Goal: Entertainment & Leisure: Browse casually

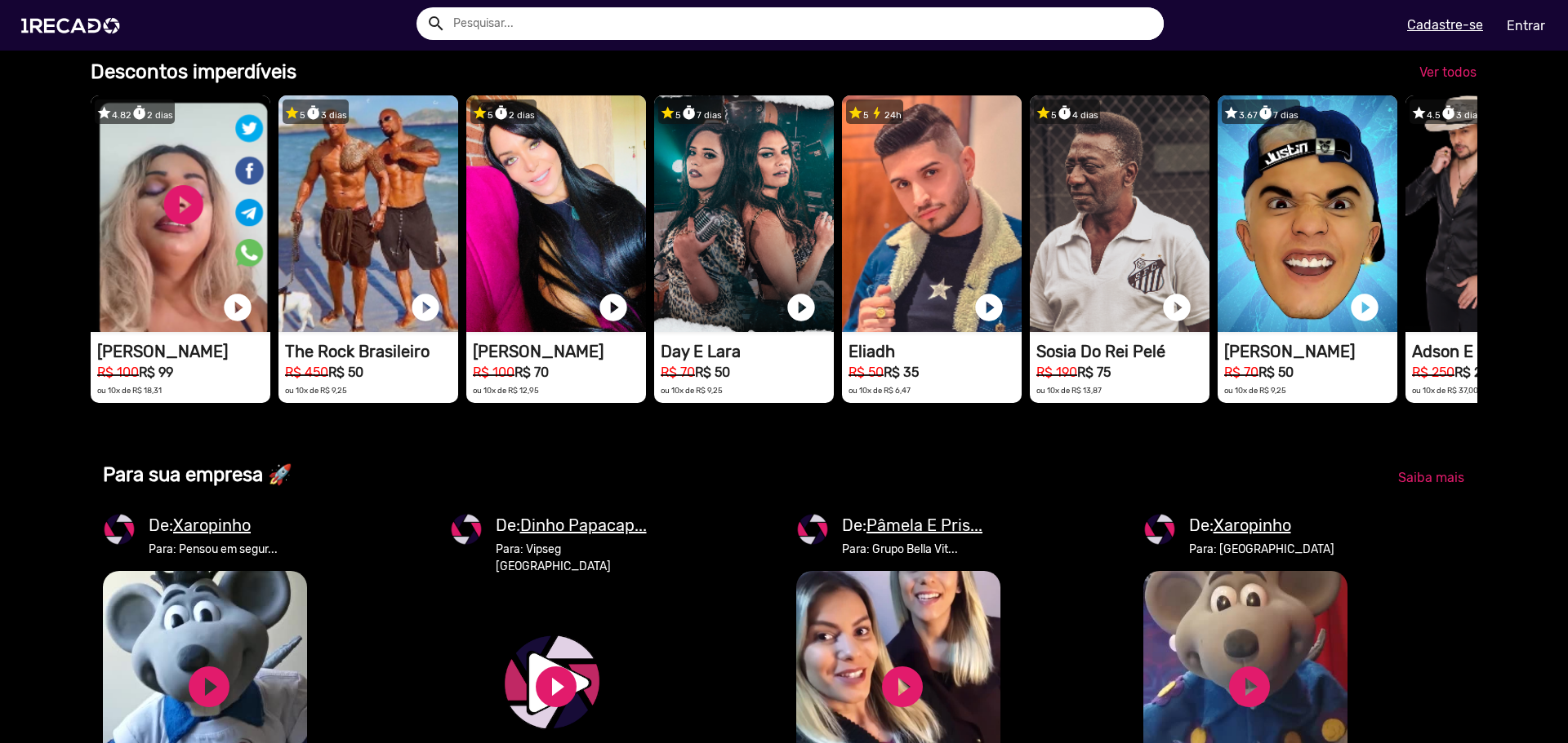
scroll to position [0, 3111]
drag, startPoint x: 441, startPoint y: 473, endPoint x: 371, endPoint y: 476, distance: 70.1
click at [1416, 88] on link "Ver todos" at bounding box center [1447, 72] width 83 height 29
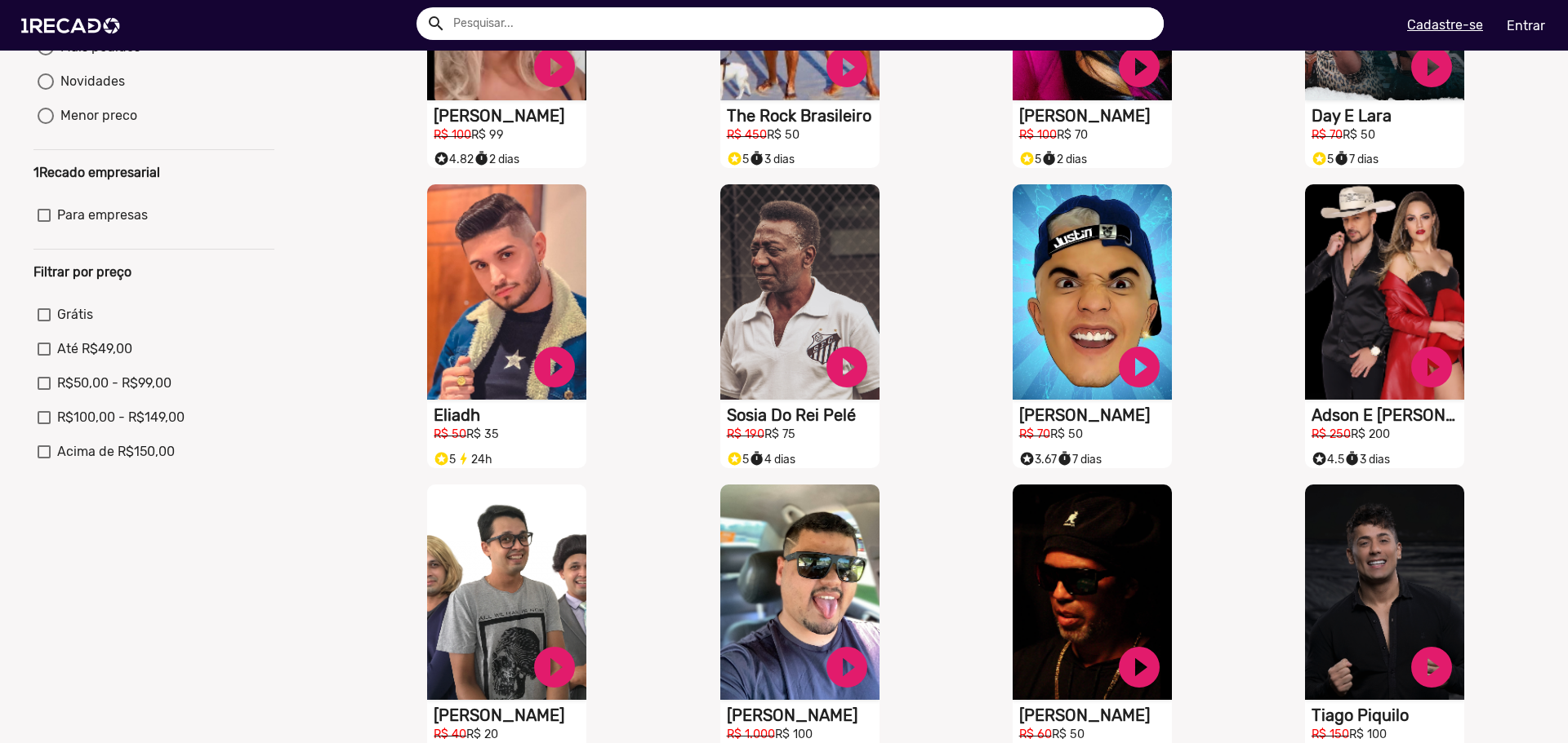
scroll to position [490, 0]
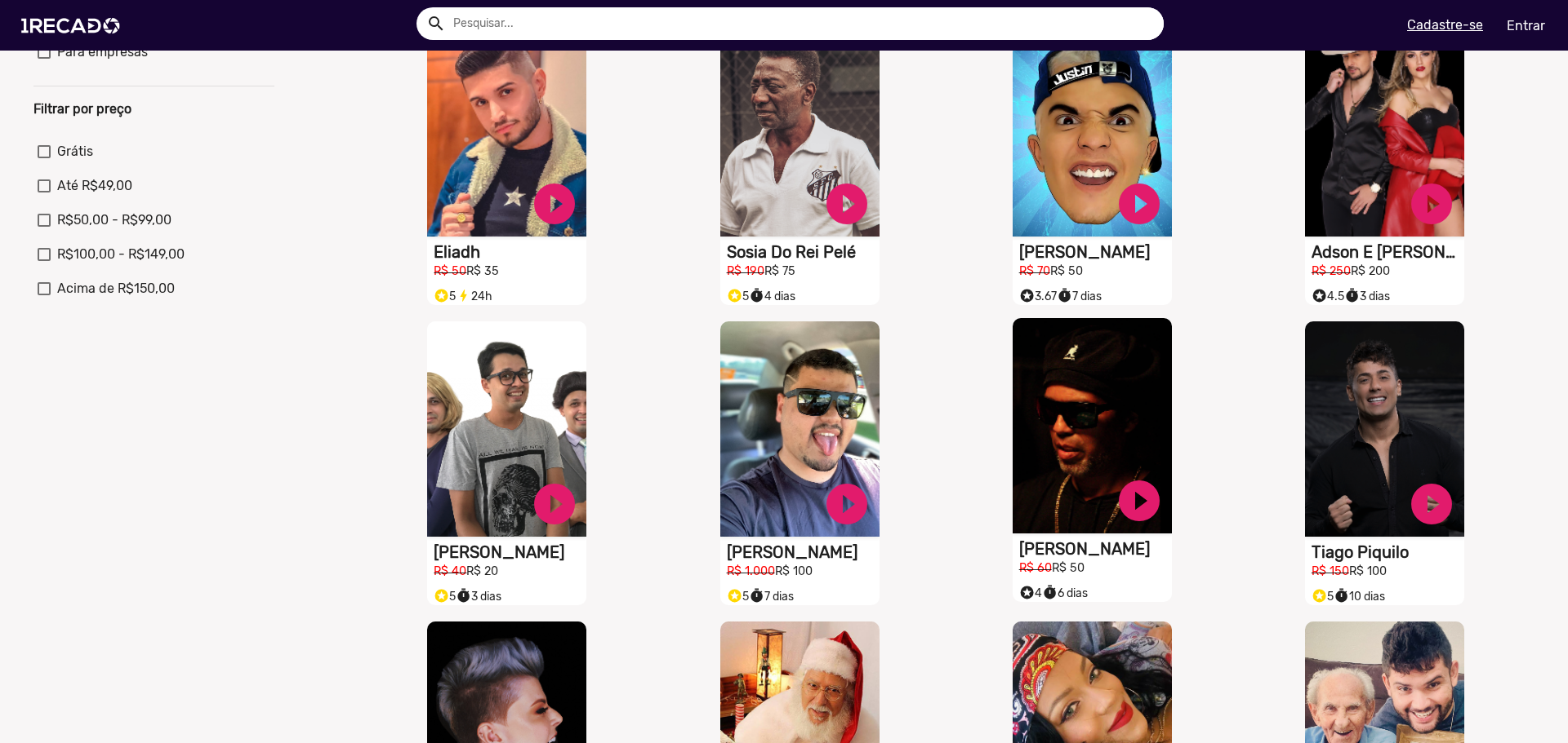
drag, startPoint x: 1127, startPoint y: 563, endPoint x: 1083, endPoint y: 570, distance: 44.6
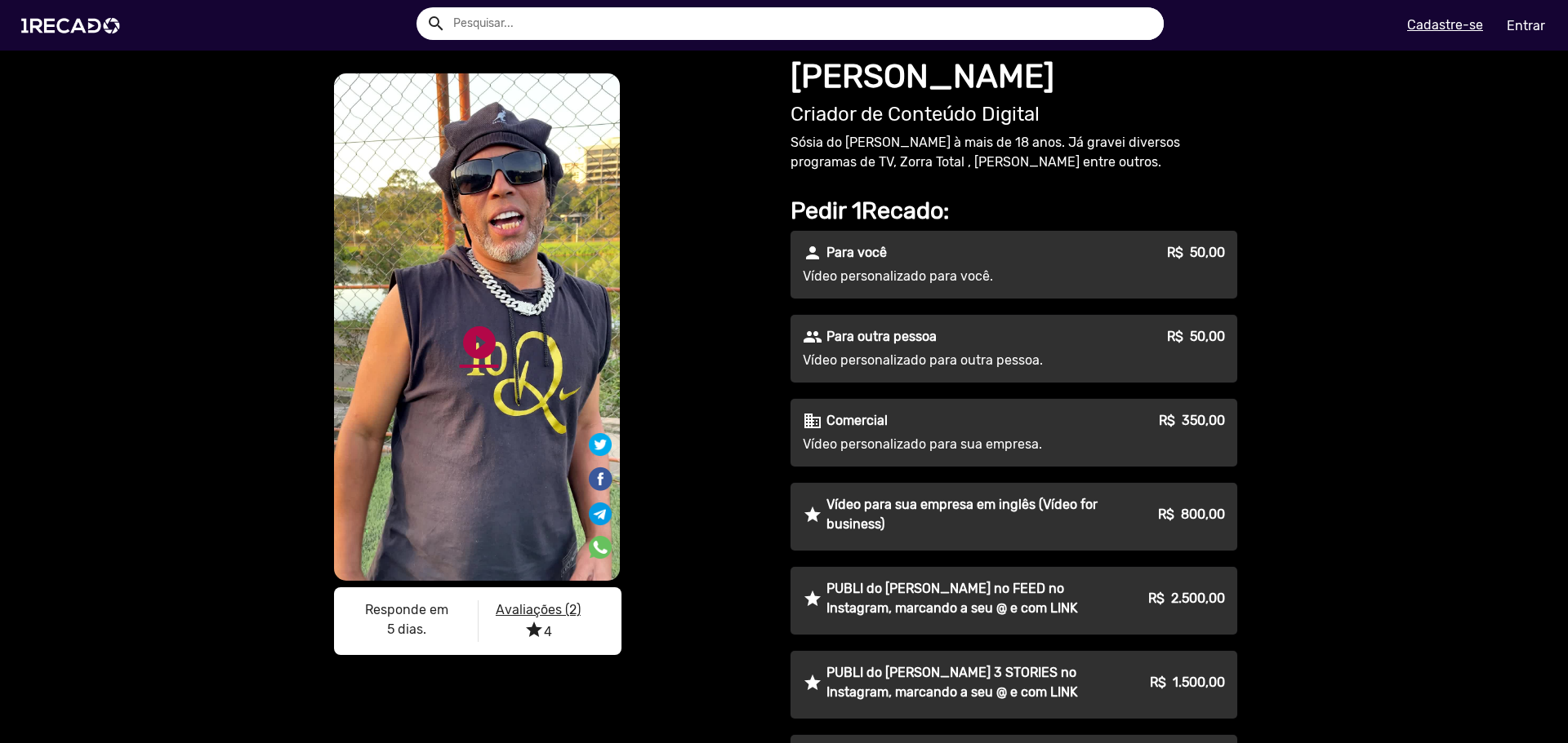
click at [476, 340] on link "play_circle_filled" at bounding box center [479, 342] width 40 height 40
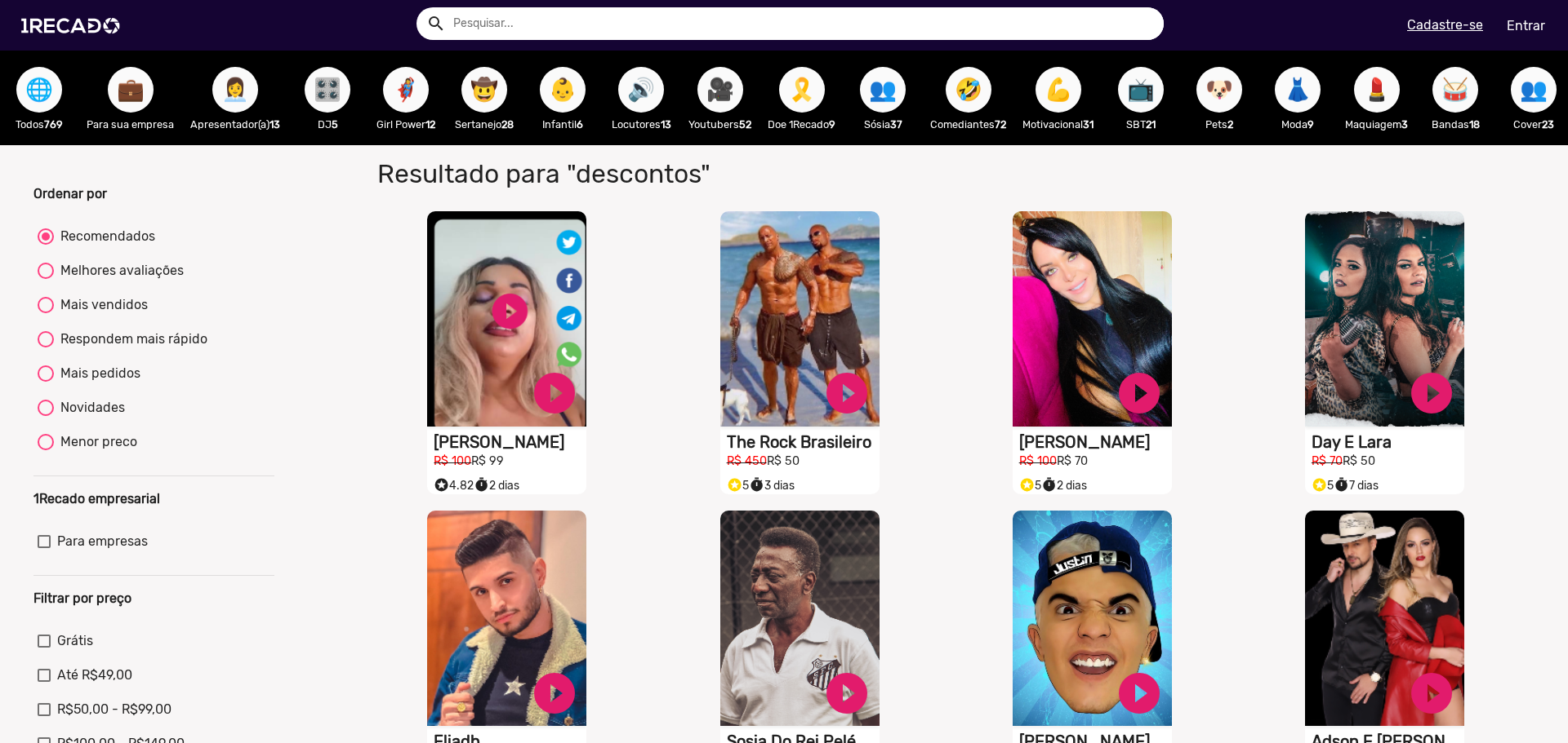
click at [332, 117] on p "DJ 5" at bounding box center [327, 124] width 62 height 15
click at [328, 106] on span "🎛️" at bounding box center [327, 89] width 28 height 45
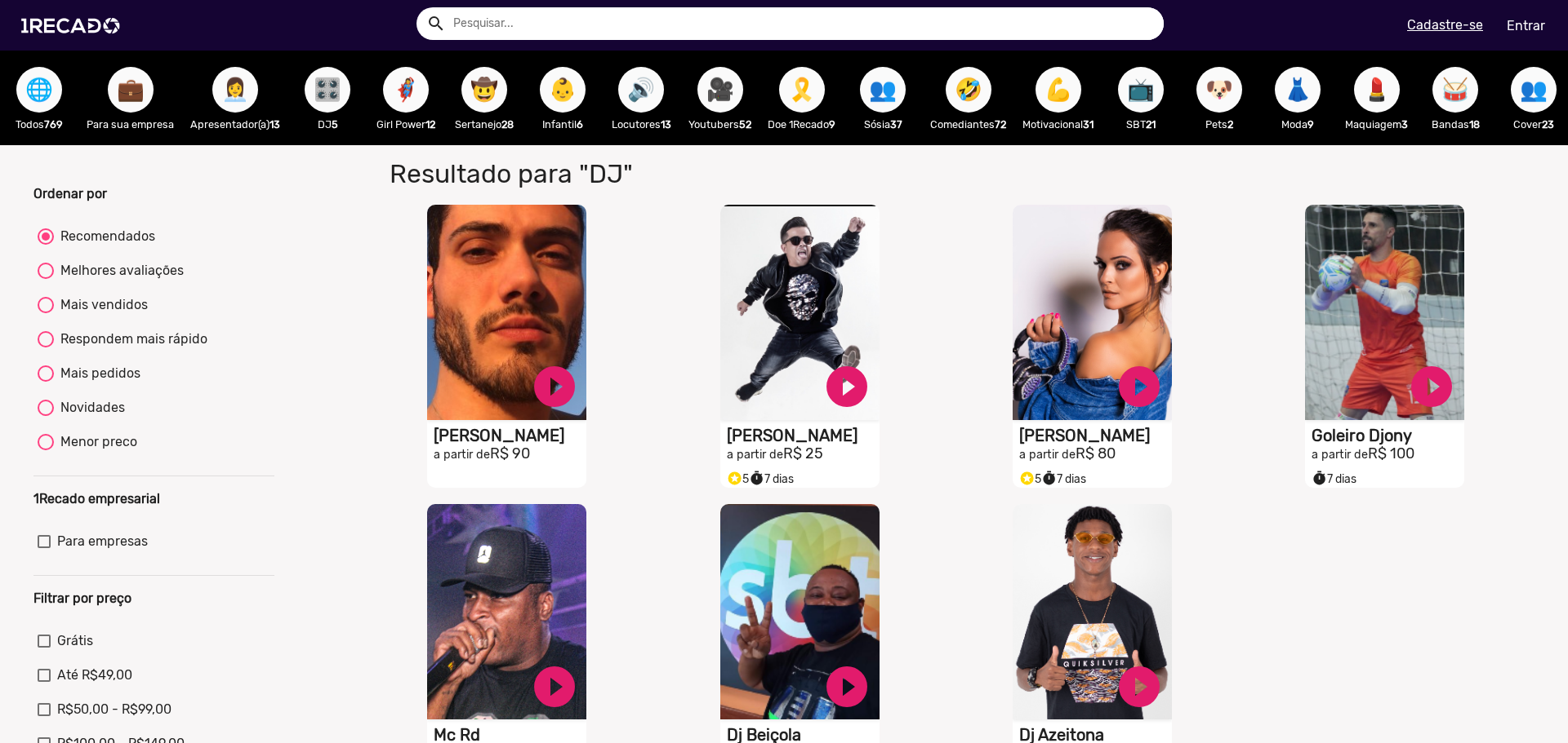
click at [237, 104] on span "👩‍💼" at bounding box center [234, 89] width 28 height 45
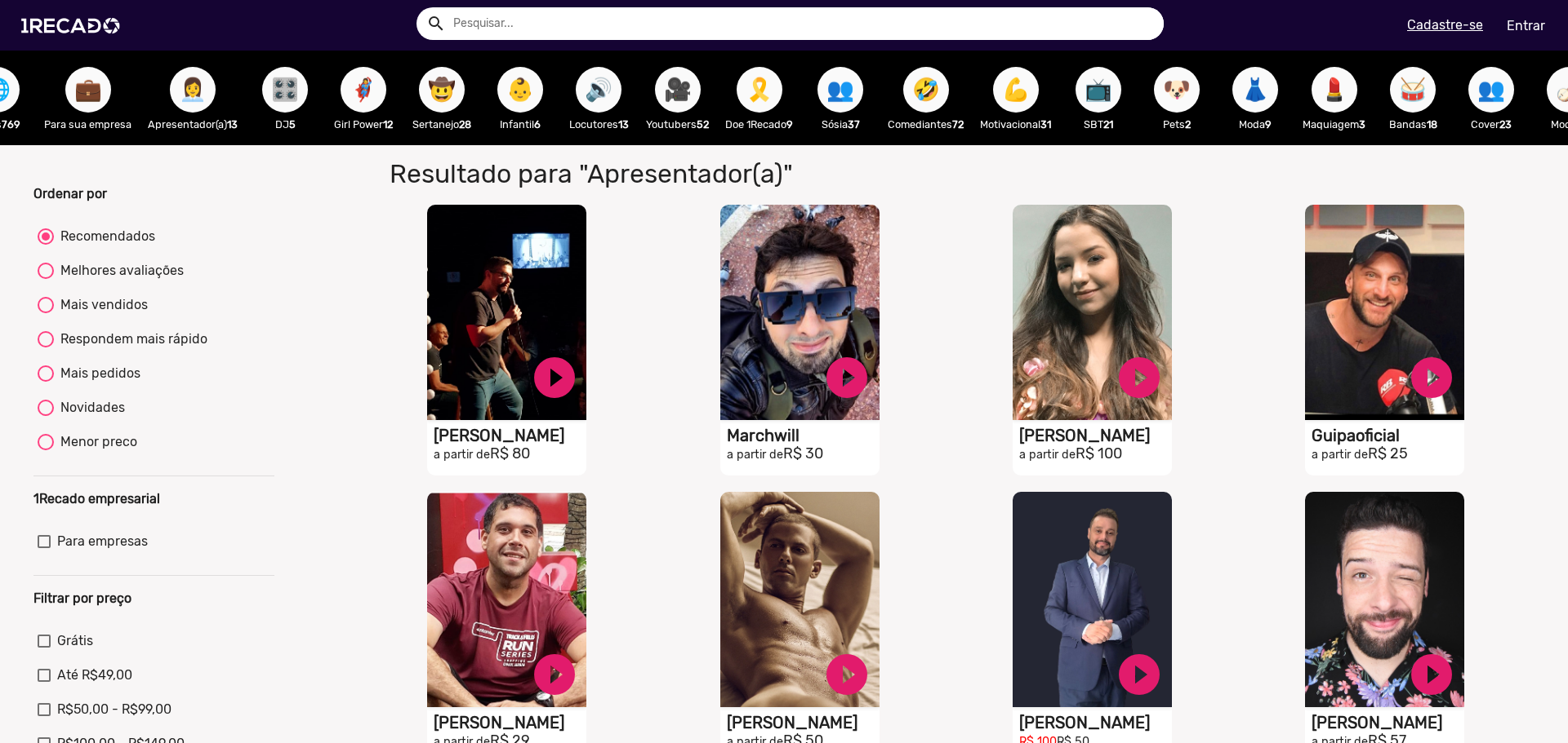
scroll to position [0, 43]
drag, startPoint x: 635, startPoint y: 100, endPoint x: 647, endPoint y: 98, distance: 12.2
click at [635, 100] on div "🔊 Locutores 13" at bounding box center [597, 97] width 78 height 94
click at [663, 97] on span "🎥" at bounding box center [677, 89] width 28 height 45
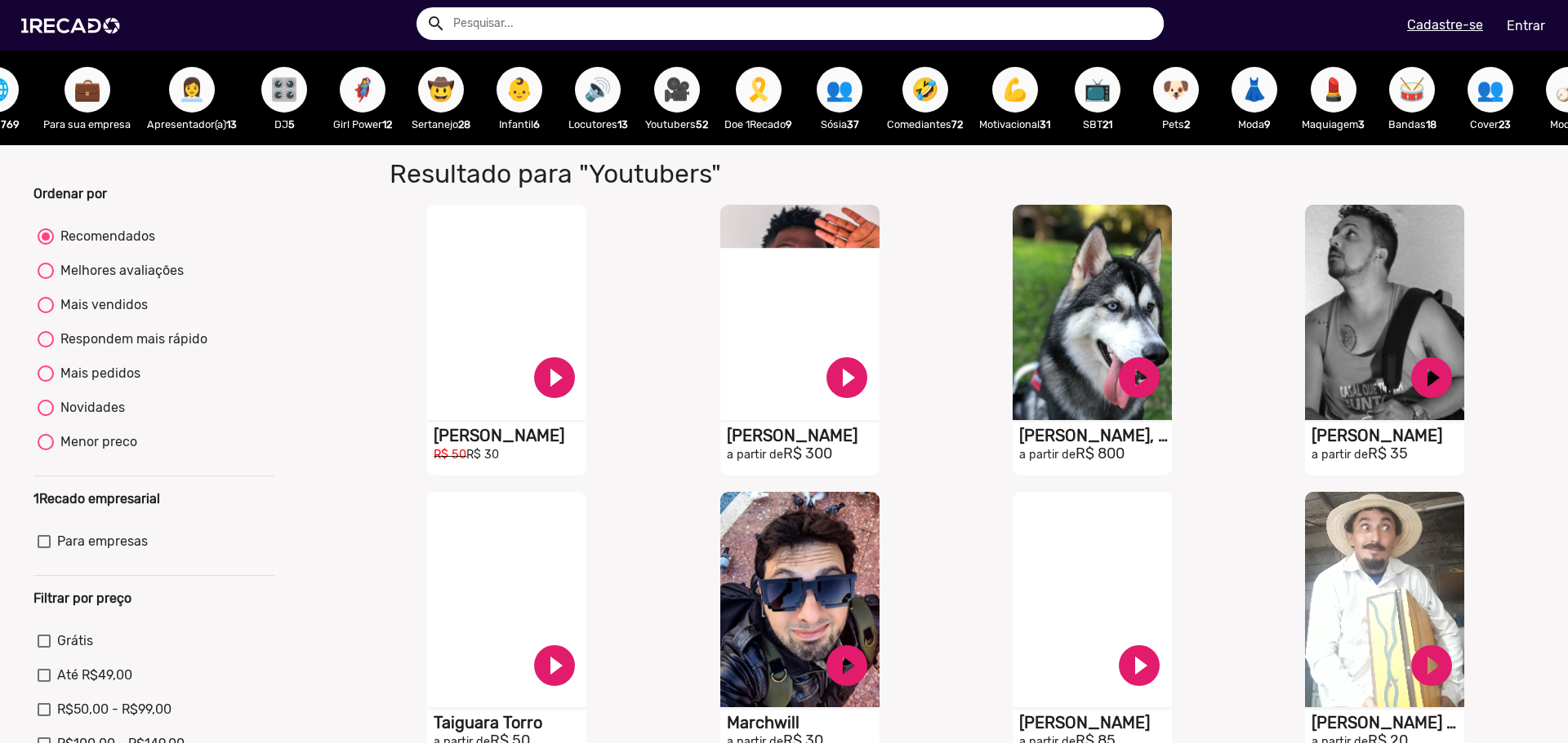
scroll to position [82, 0]
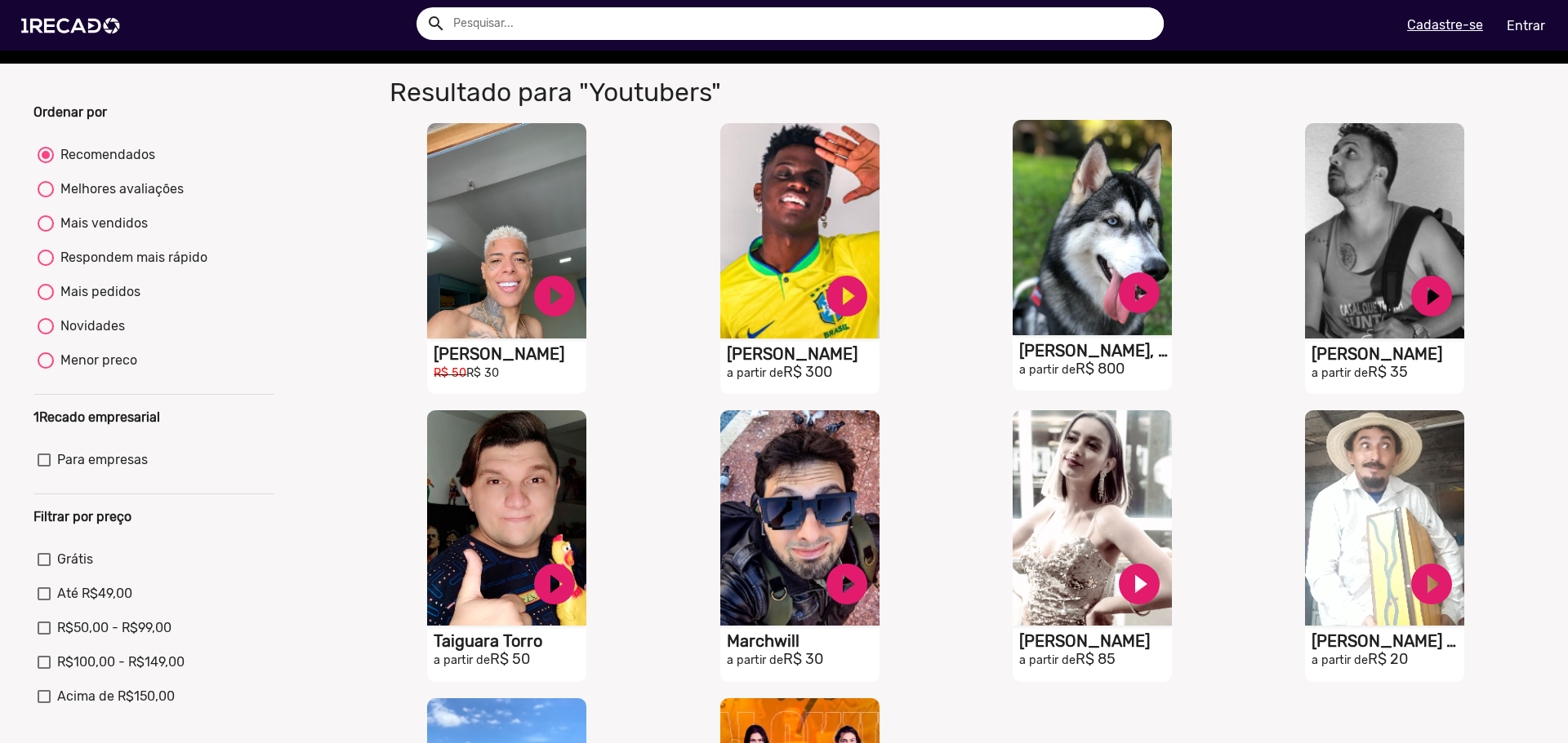
drag, startPoint x: 1082, startPoint y: 360, endPoint x: 1054, endPoint y: 368, distance: 29.1
click at [586, 364] on h1 "[PERSON_NAME], O Husky" at bounding box center [510, 354] width 152 height 19
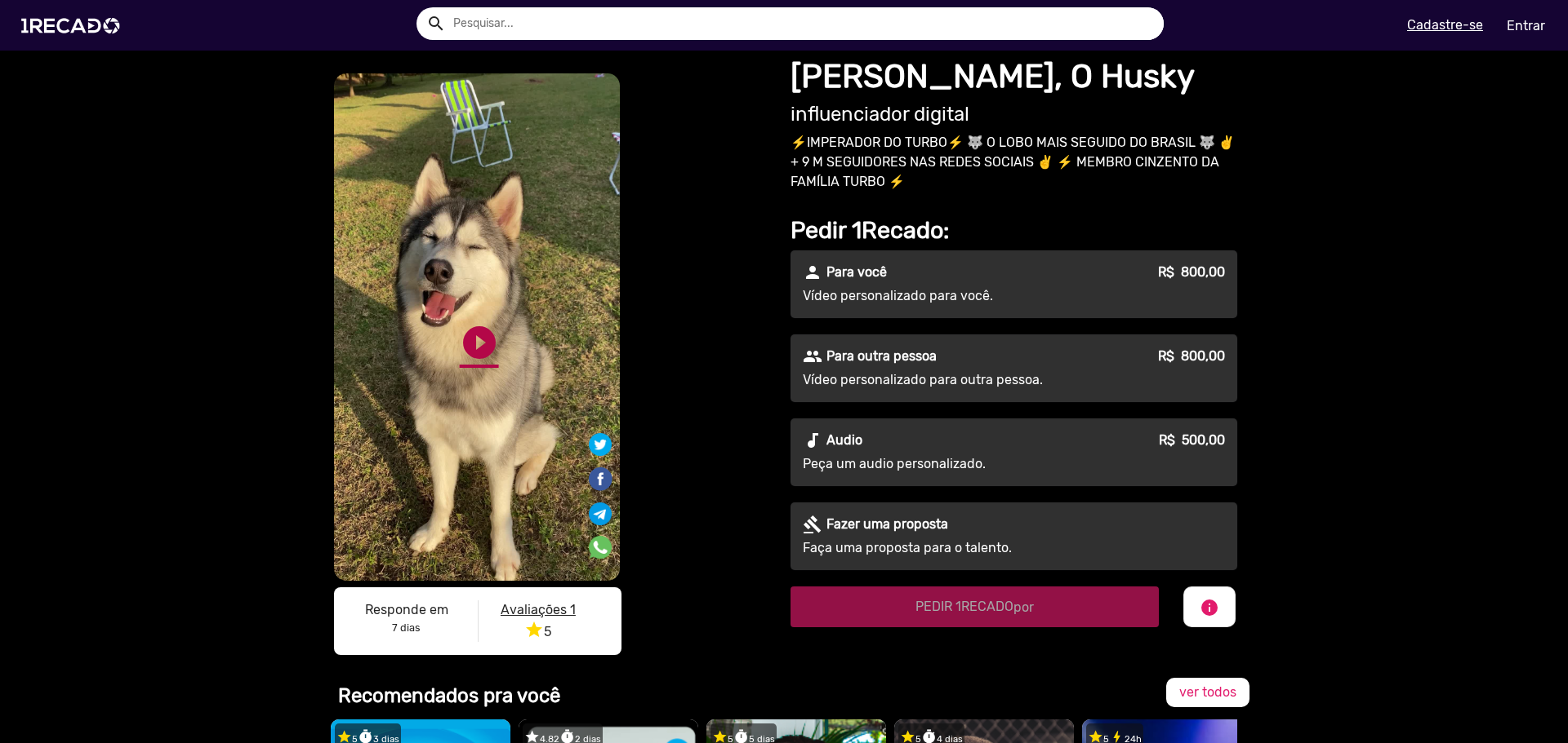
click at [475, 324] on link "play_circle_filled" at bounding box center [479, 342] width 40 height 40
click at [466, 350] on link "pause_circle" at bounding box center [479, 342] width 40 height 40
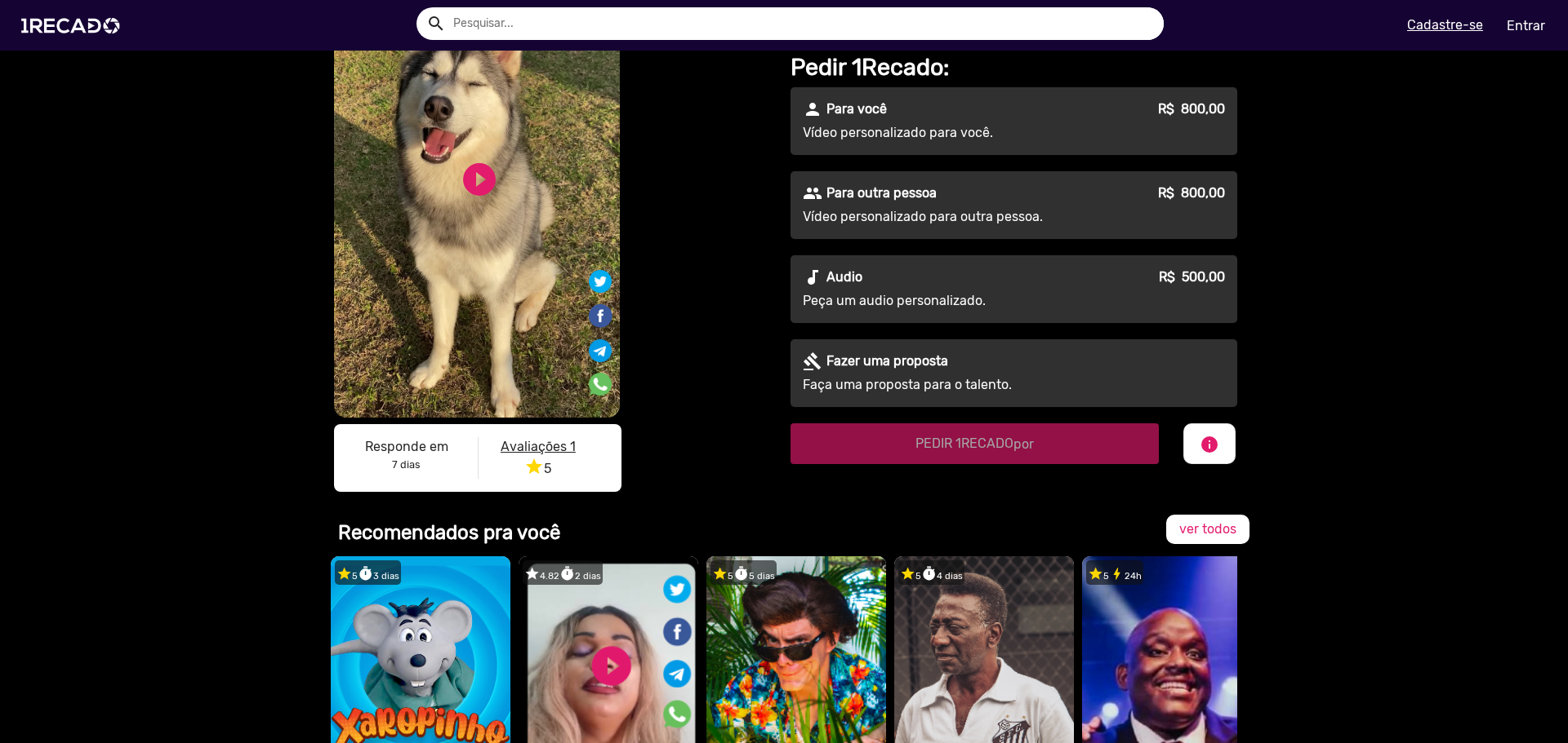
scroll to position [327, 0]
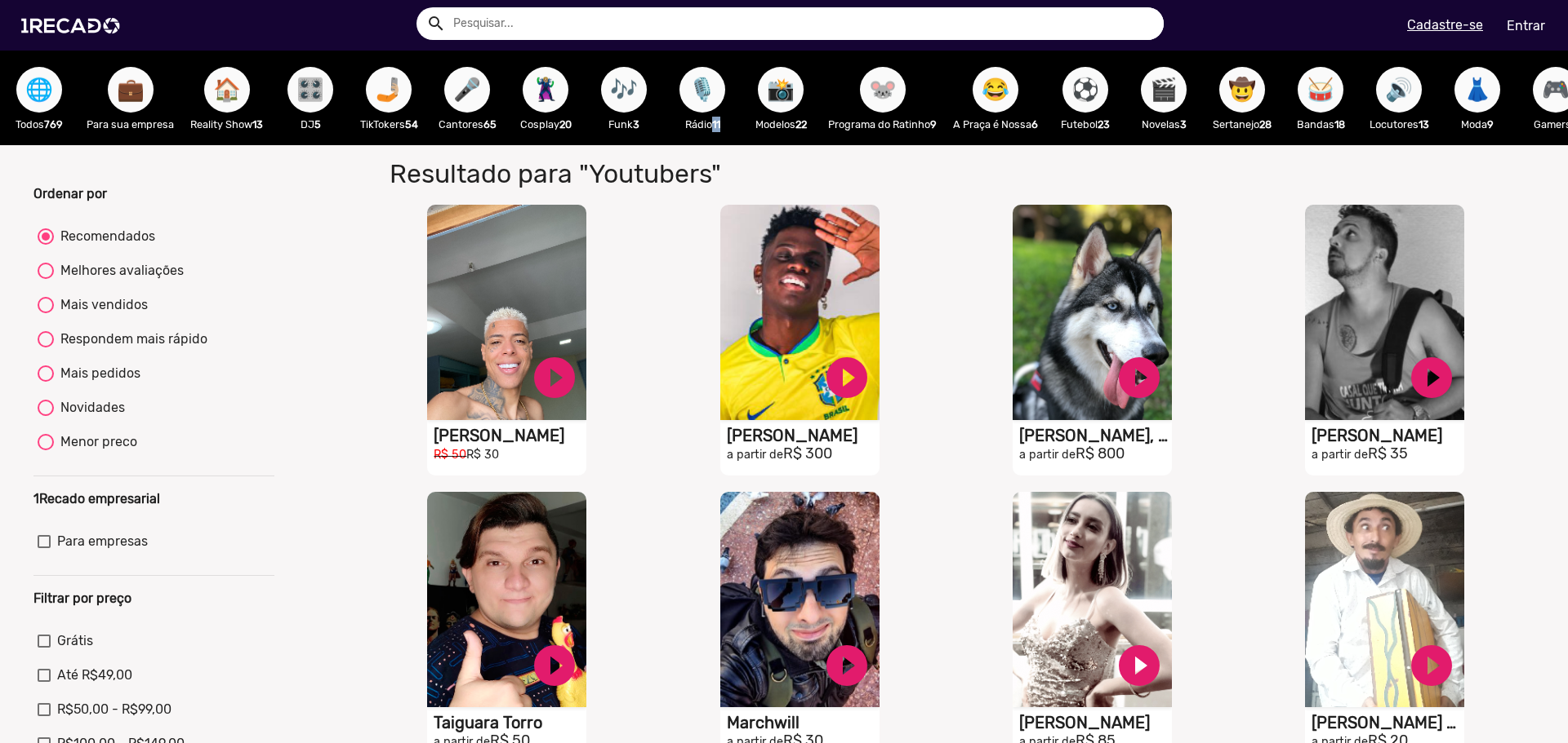
drag, startPoint x: 709, startPoint y: 142, endPoint x: 724, endPoint y: 142, distance: 15.0
click at [724, 142] on div "🎙️ Rádio 11" at bounding box center [702, 97] width 78 height 94
click at [620, 139] on div "🎶 Funk 3" at bounding box center [623, 97] width 78 height 94
click at [34, 103] on span "🌐" at bounding box center [39, 89] width 28 height 45
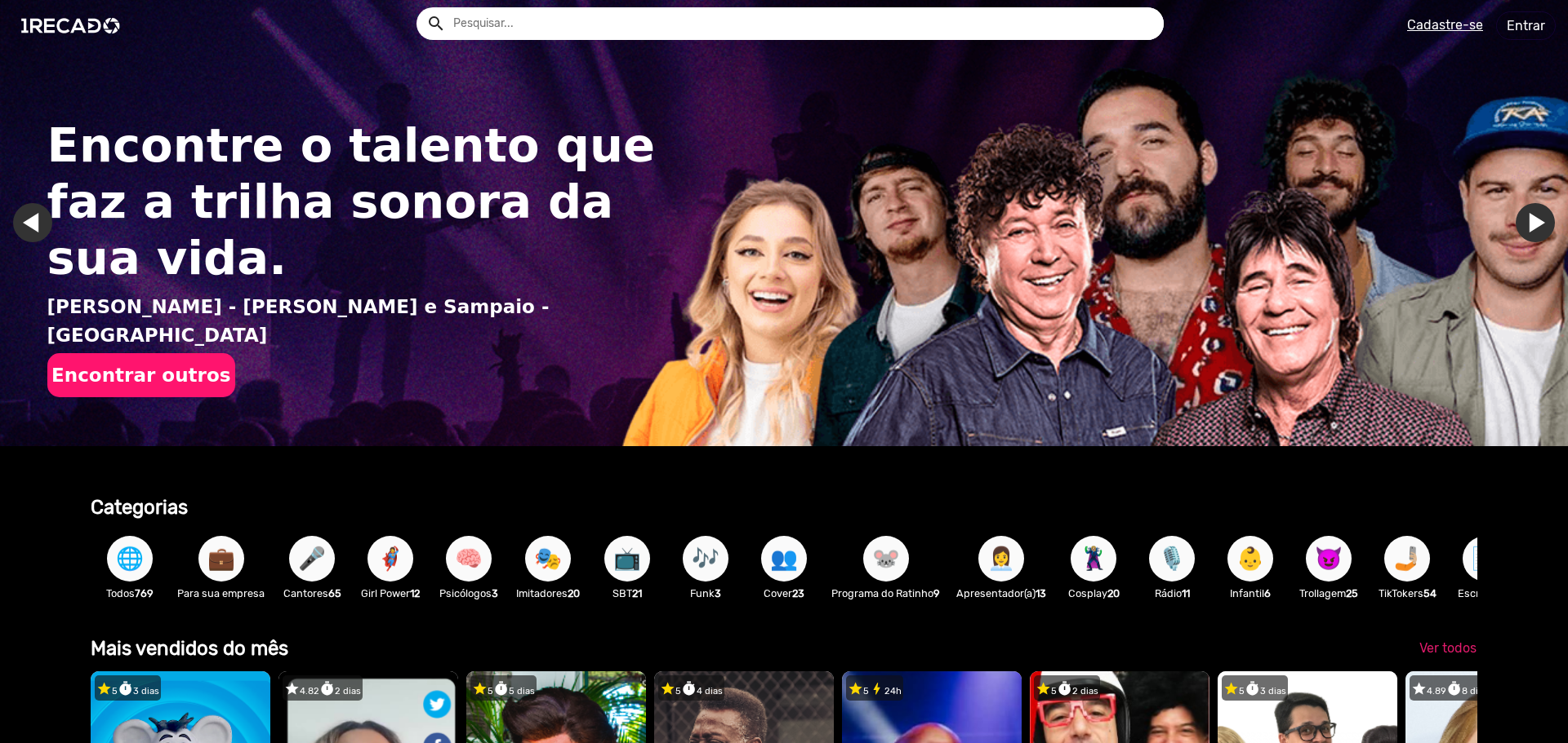
click at [303, 557] on span "🎤" at bounding box center [311, 558] width 28 height 45
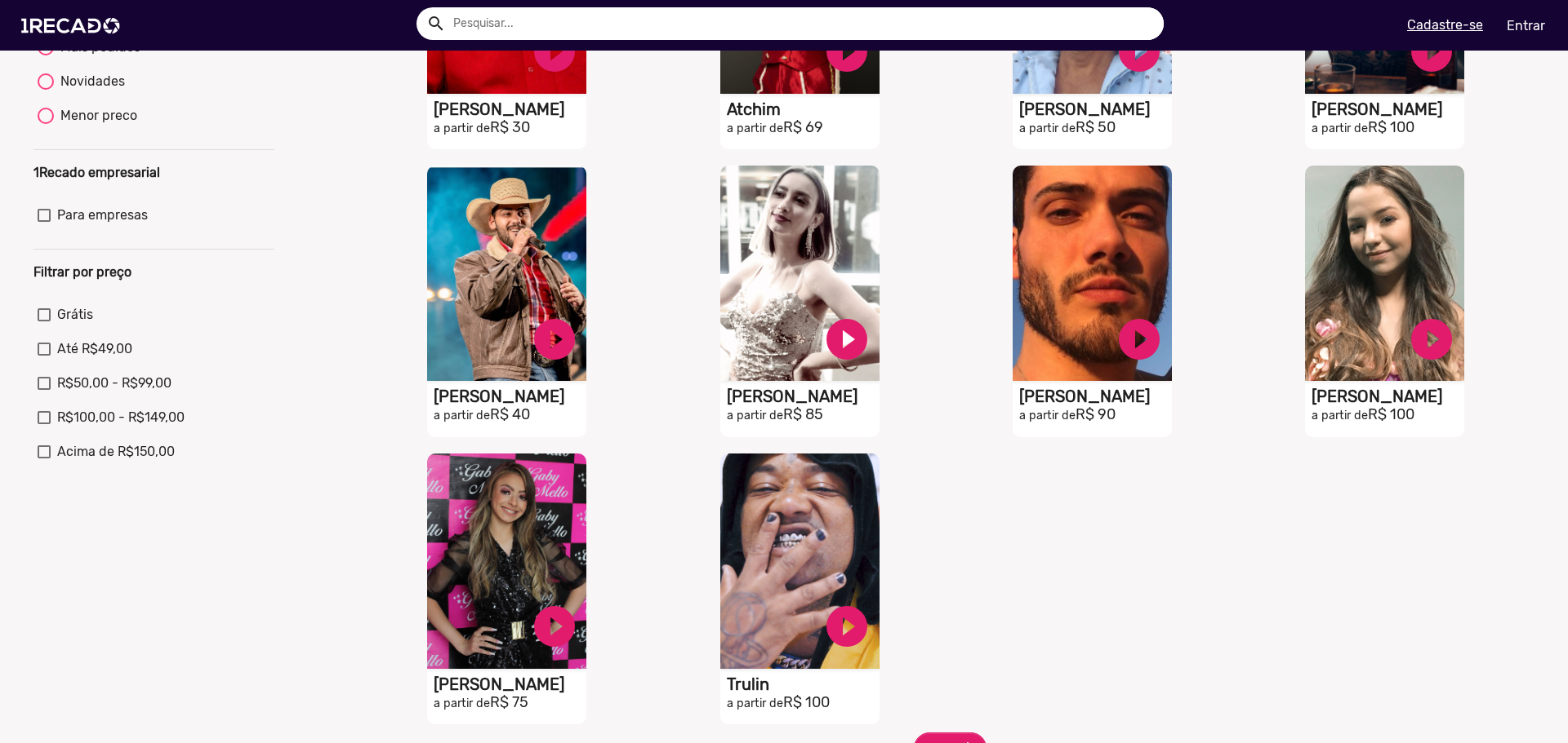
scroll to position [571, 0]
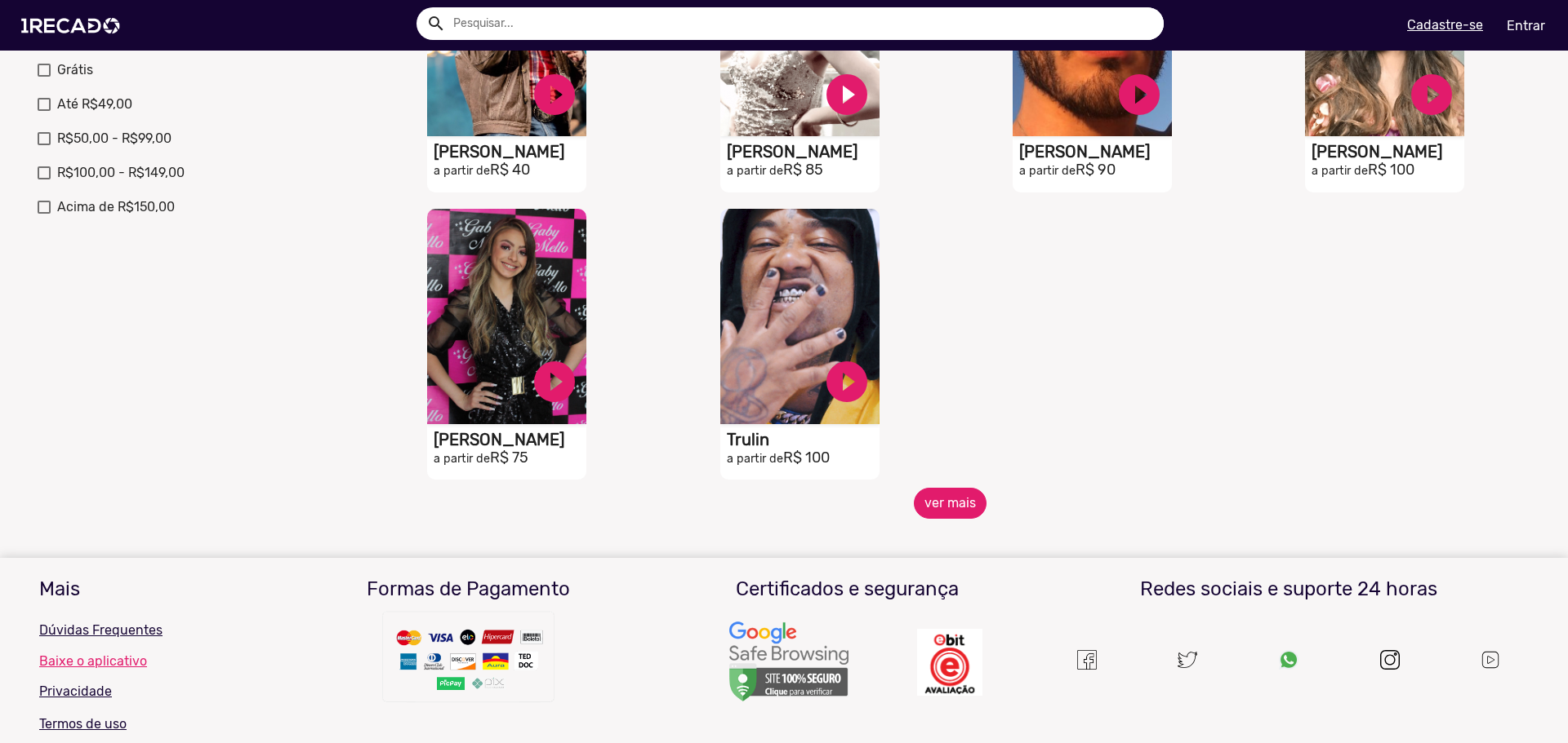
click at [946, 501] on button "ver mais" at bounding box center [950, 503] width 72 height 31
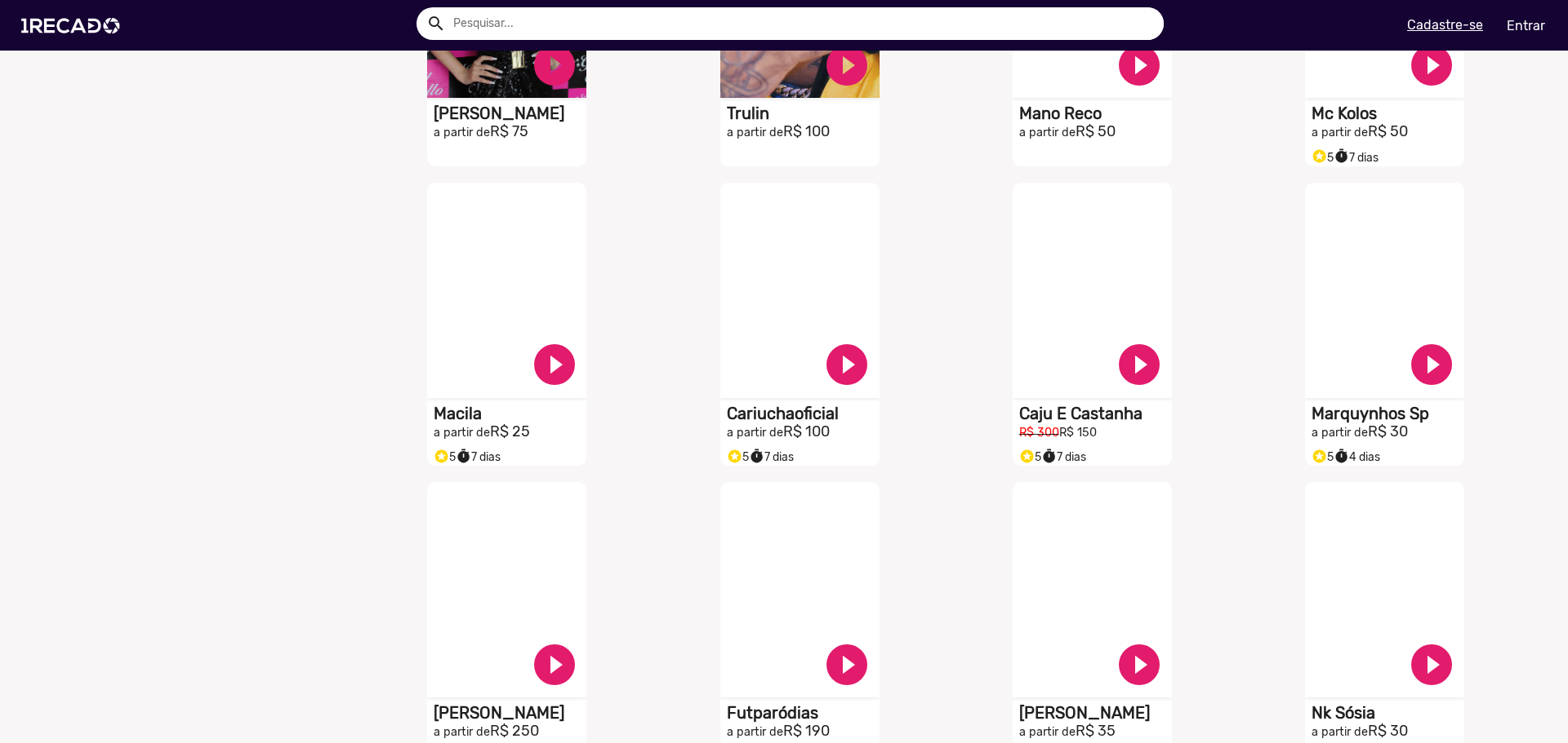
scroll to position [1142, 0]
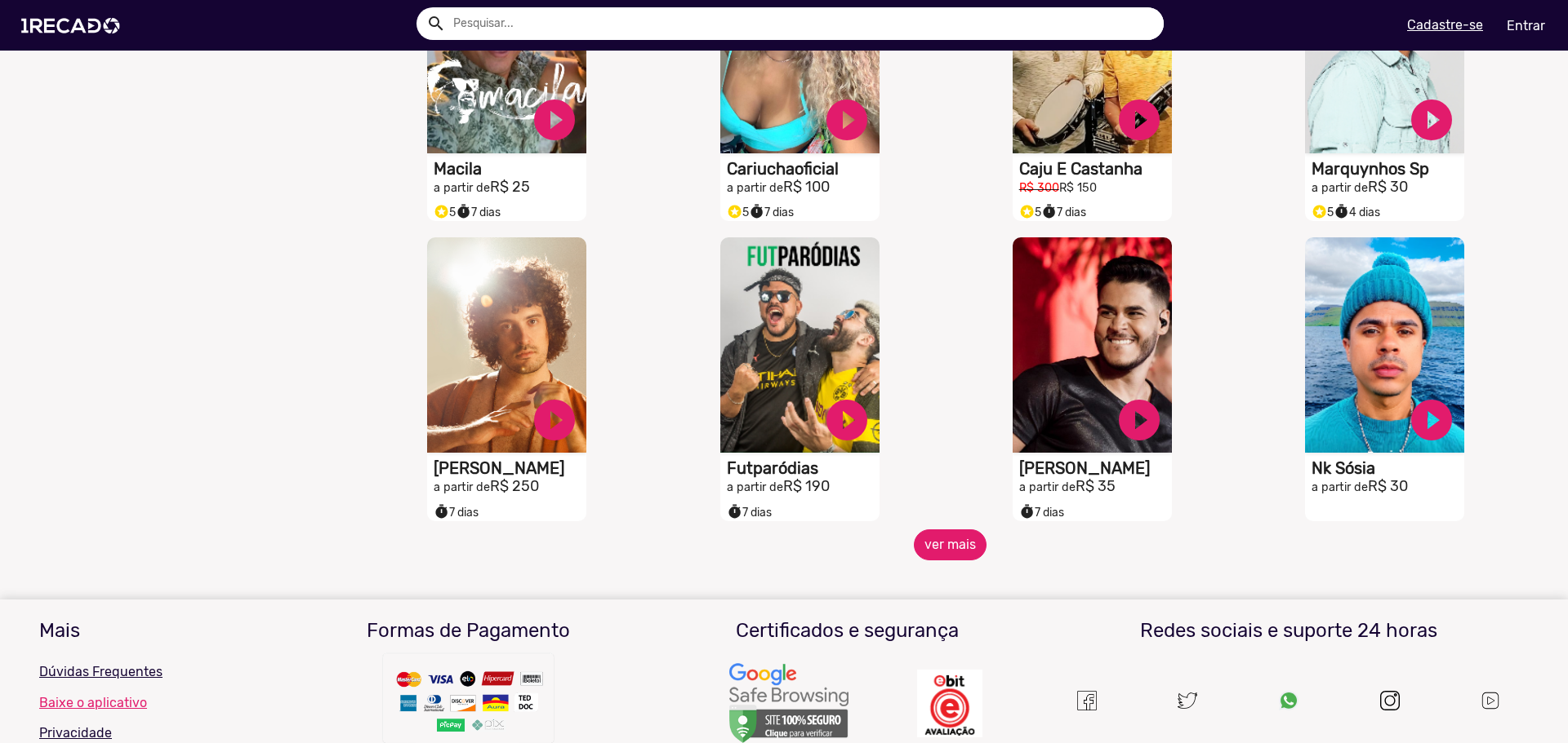
click at [932, 555] on button "ver mais" at bounding box center [950, 545] width 72 height 31
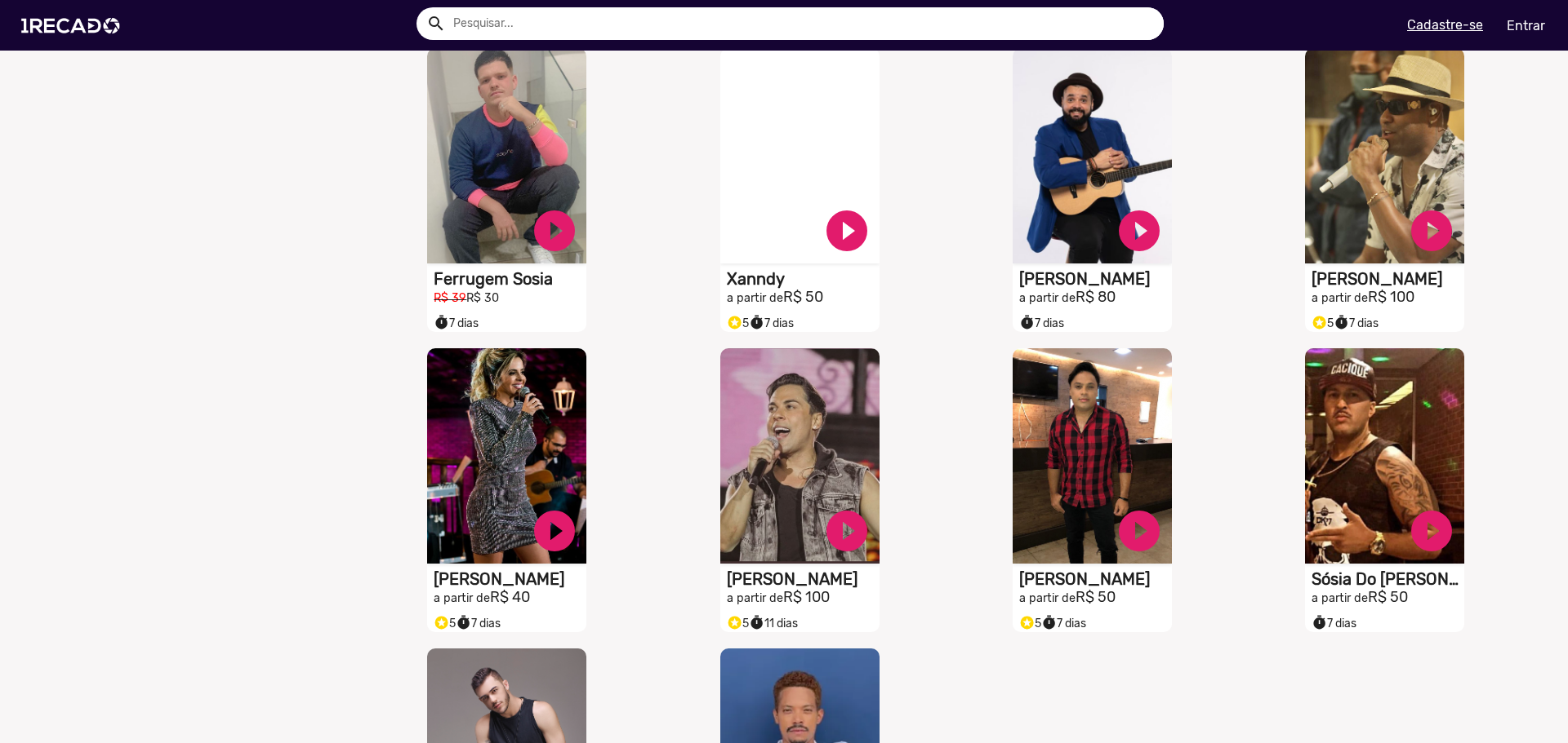
scroll to position [1958, 0]
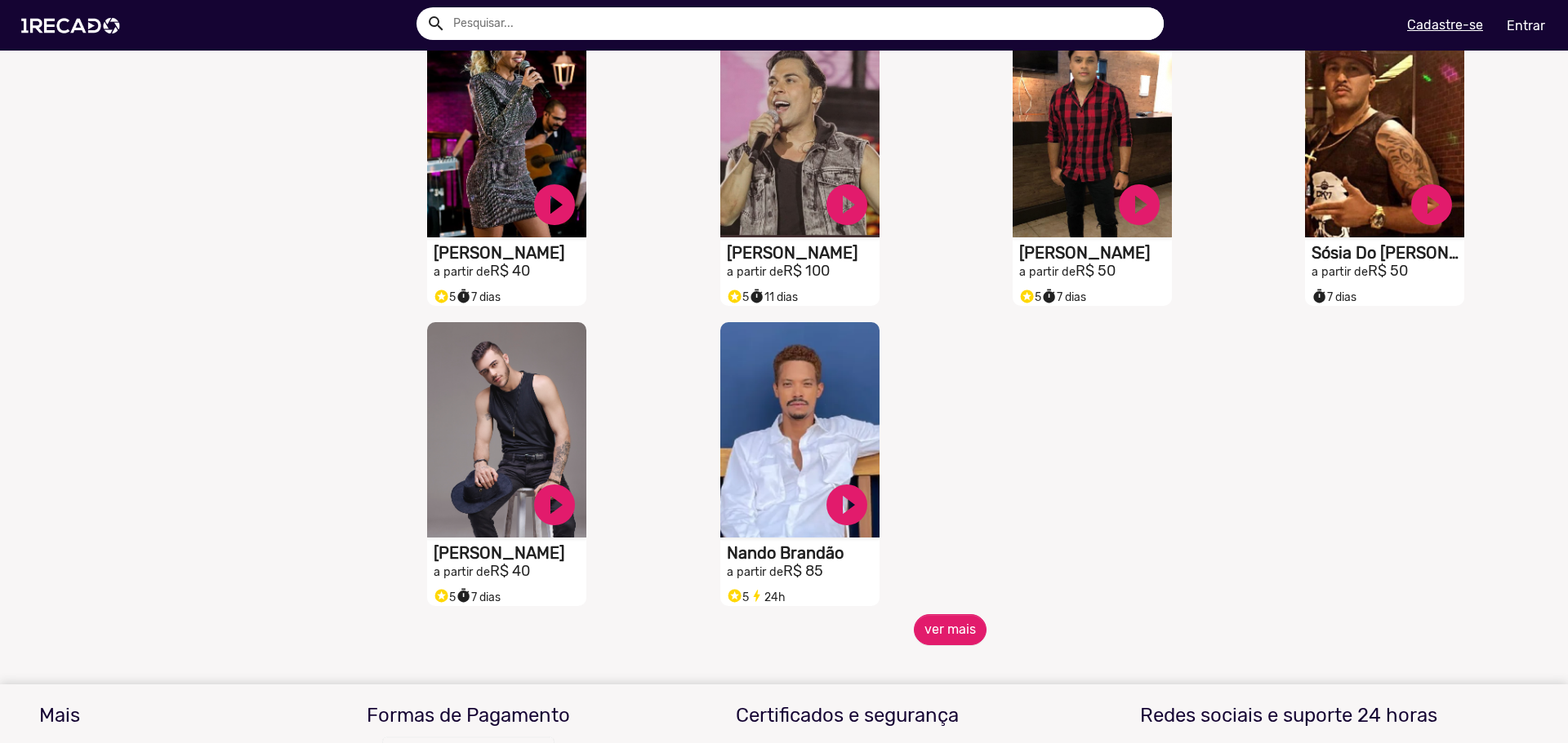
click at [949, 626] on button "ver mais" at bounding box center [950, 630] width 72 height 31
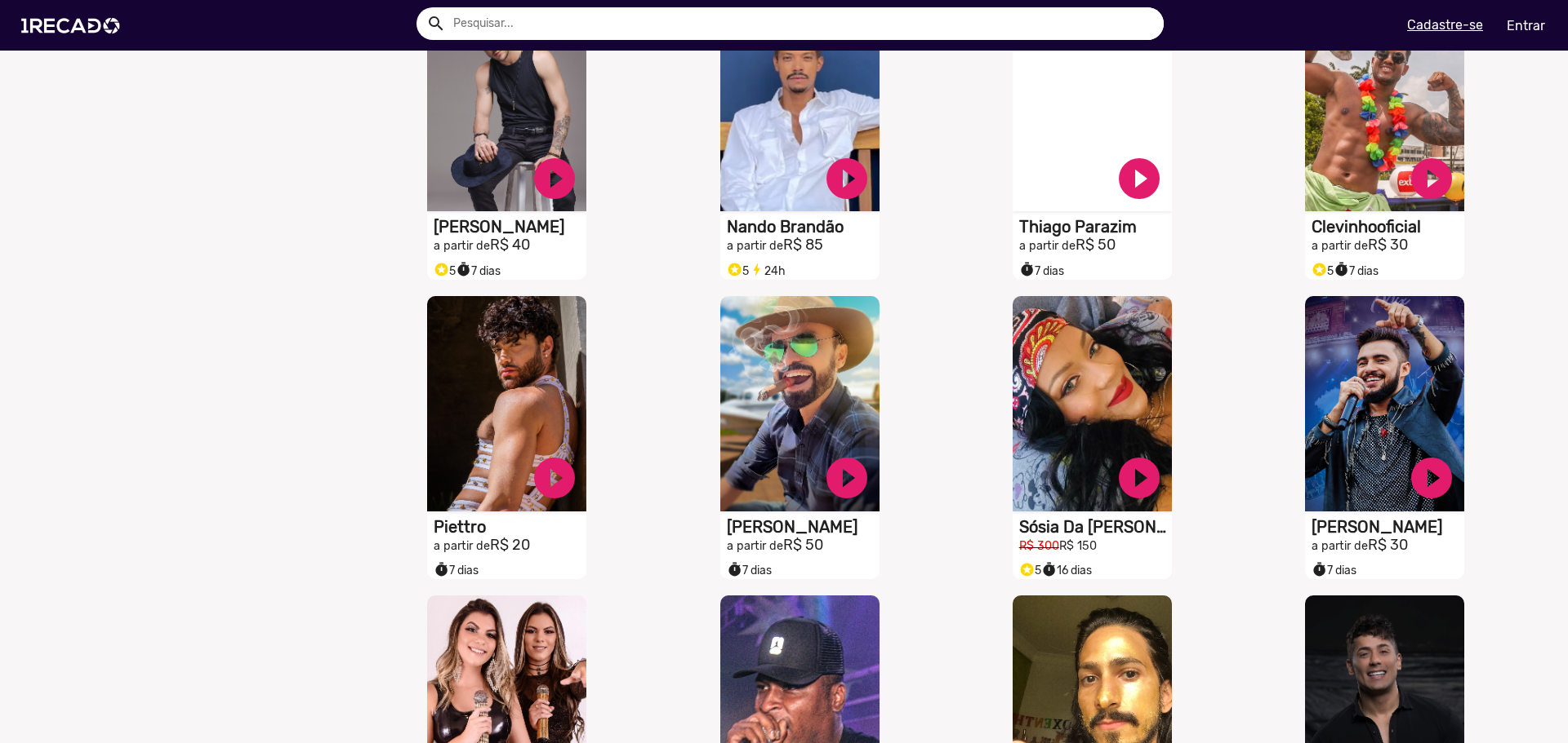
scroll to position [2612, 0]
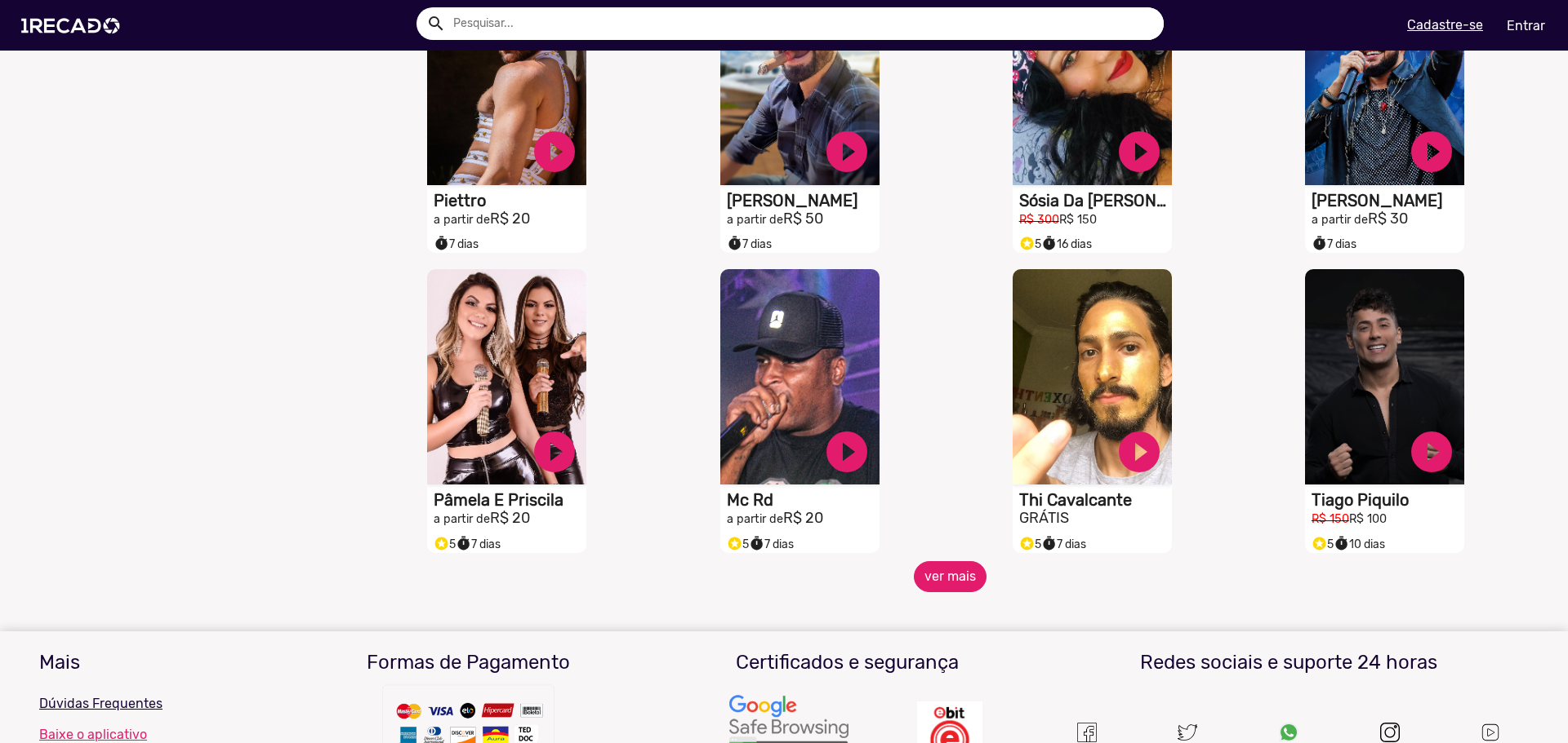
click at [919, 589] on button "ver mais" at bounding box center [950, 577] width 72 height 31
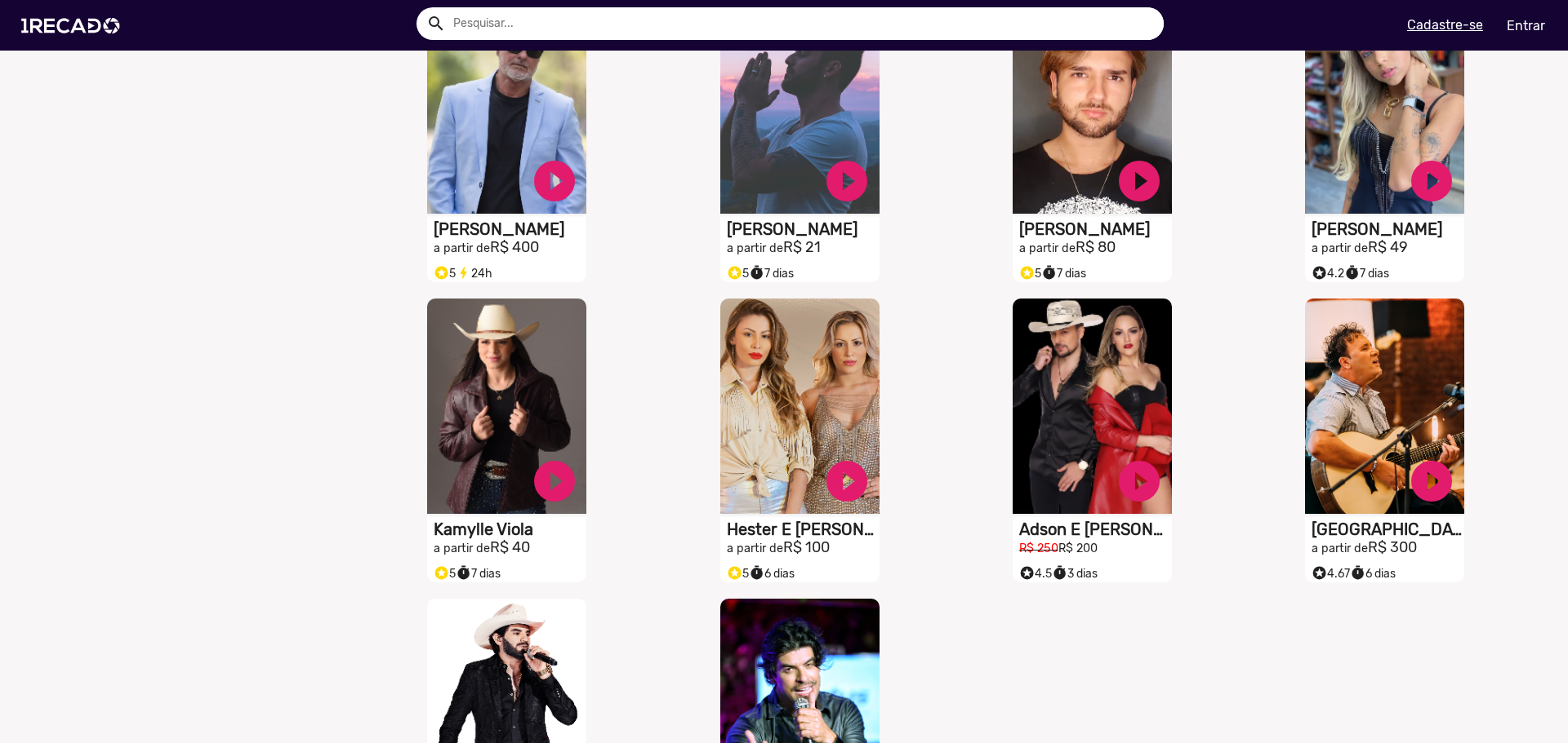
scroll to position [3509, 0]
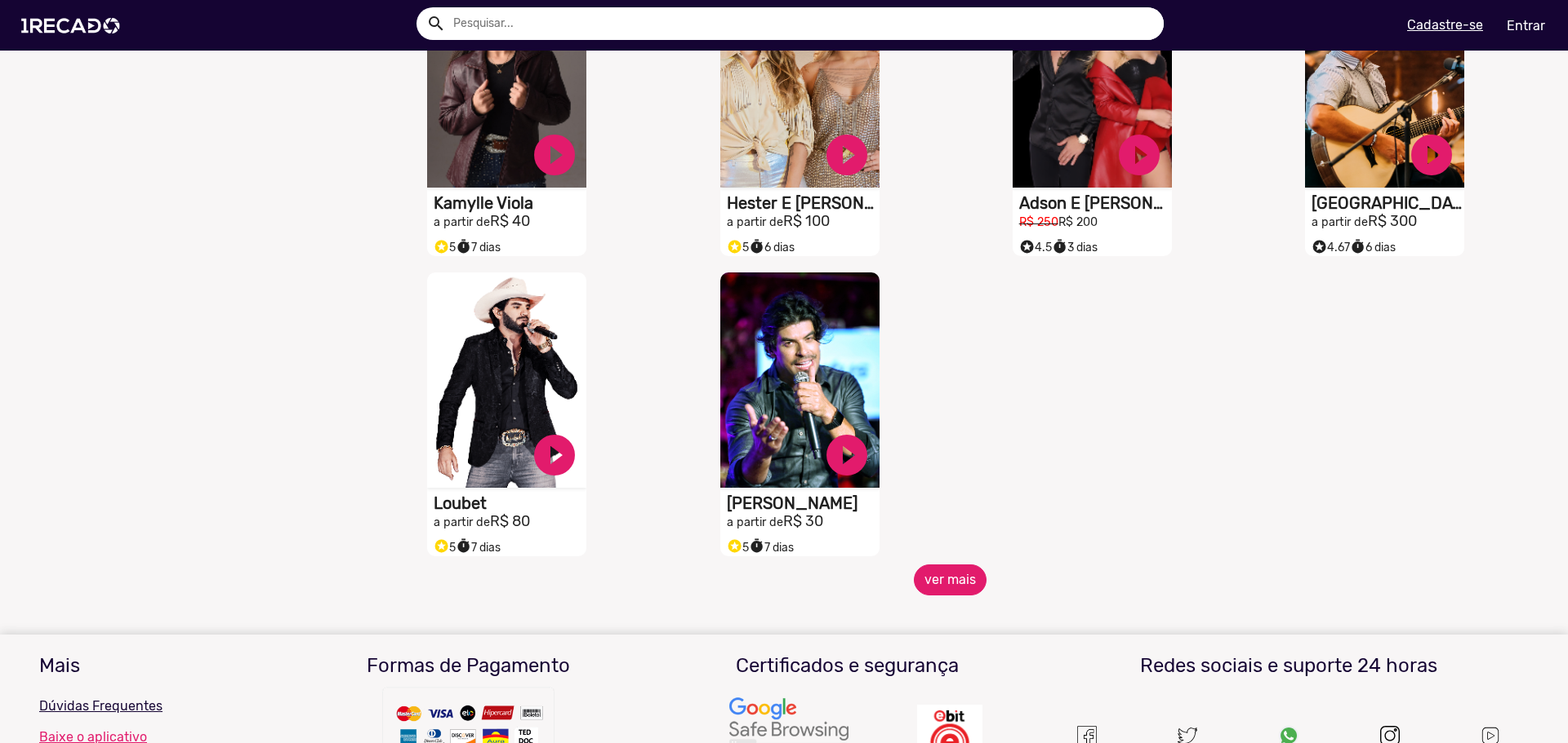
click at [945, 596] on button "ver mais" at bounding box center [950, 580] width 72 height 31
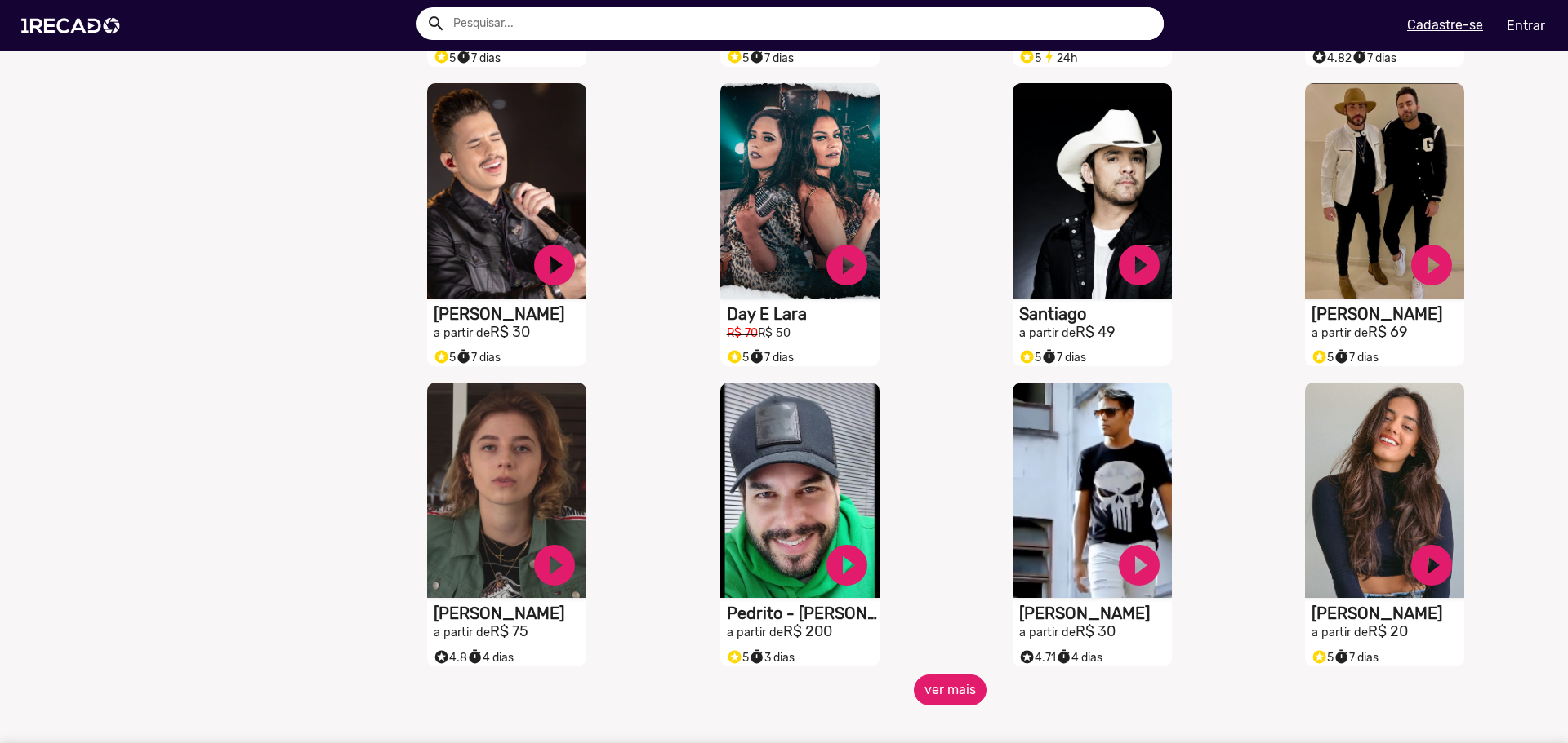
scroll to position [4243, 0]
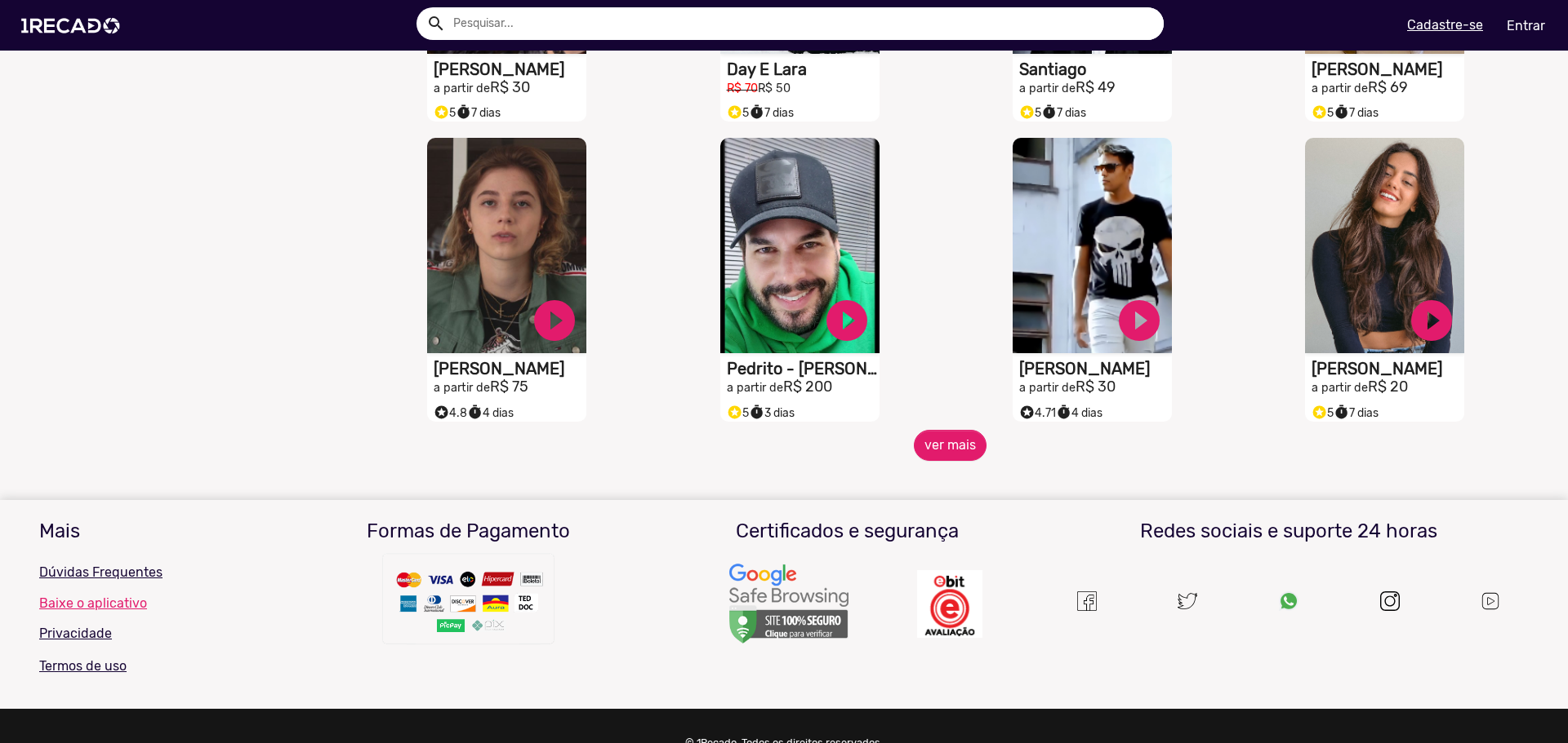
click at [927, 544] on h3 "Certificados e segurança" at bounding box center [847, 531] width 354 height 24
click at [934, 461] on button "ver mais" at bounding box center [950, 445] width 72 height 31
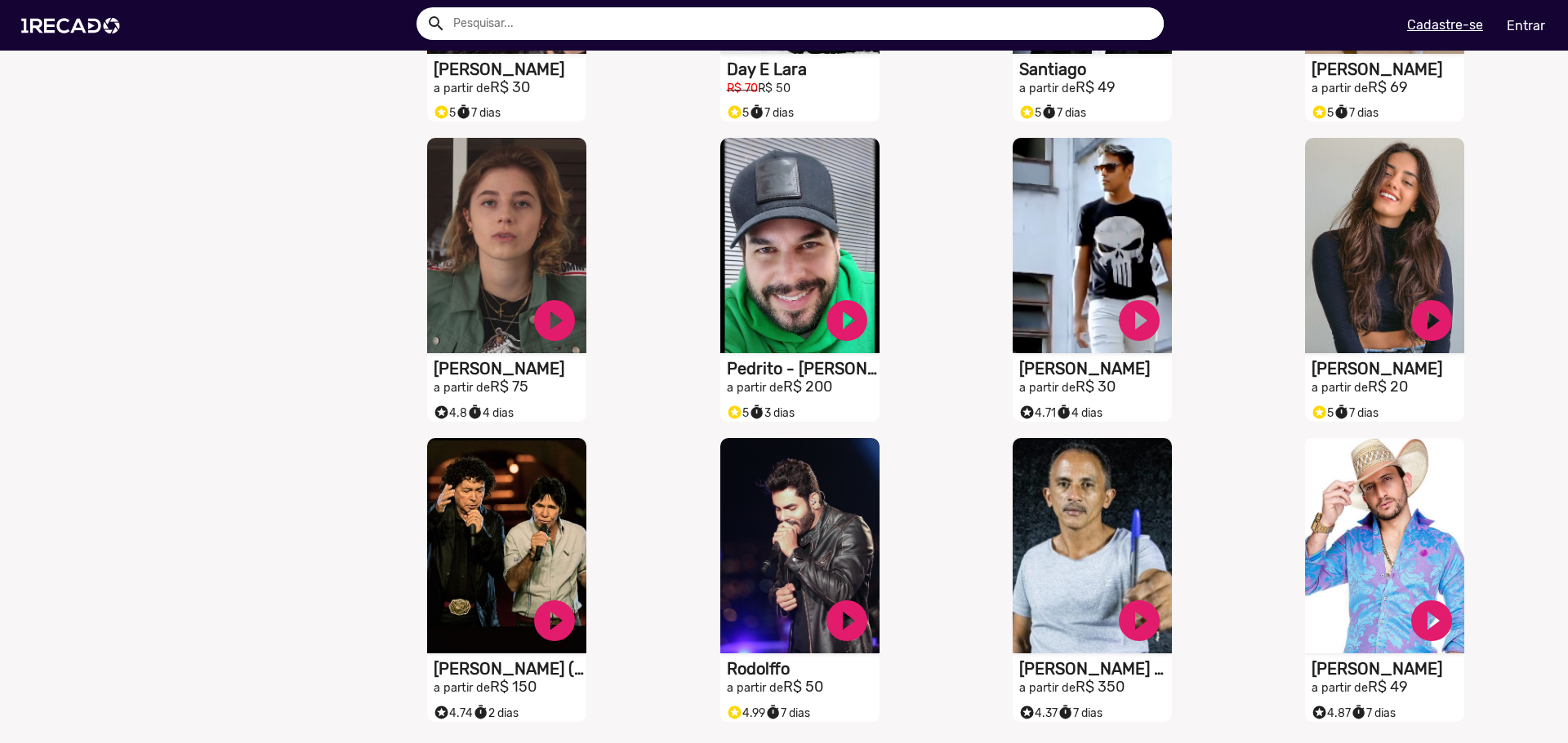
scroll to position [4406, 0]
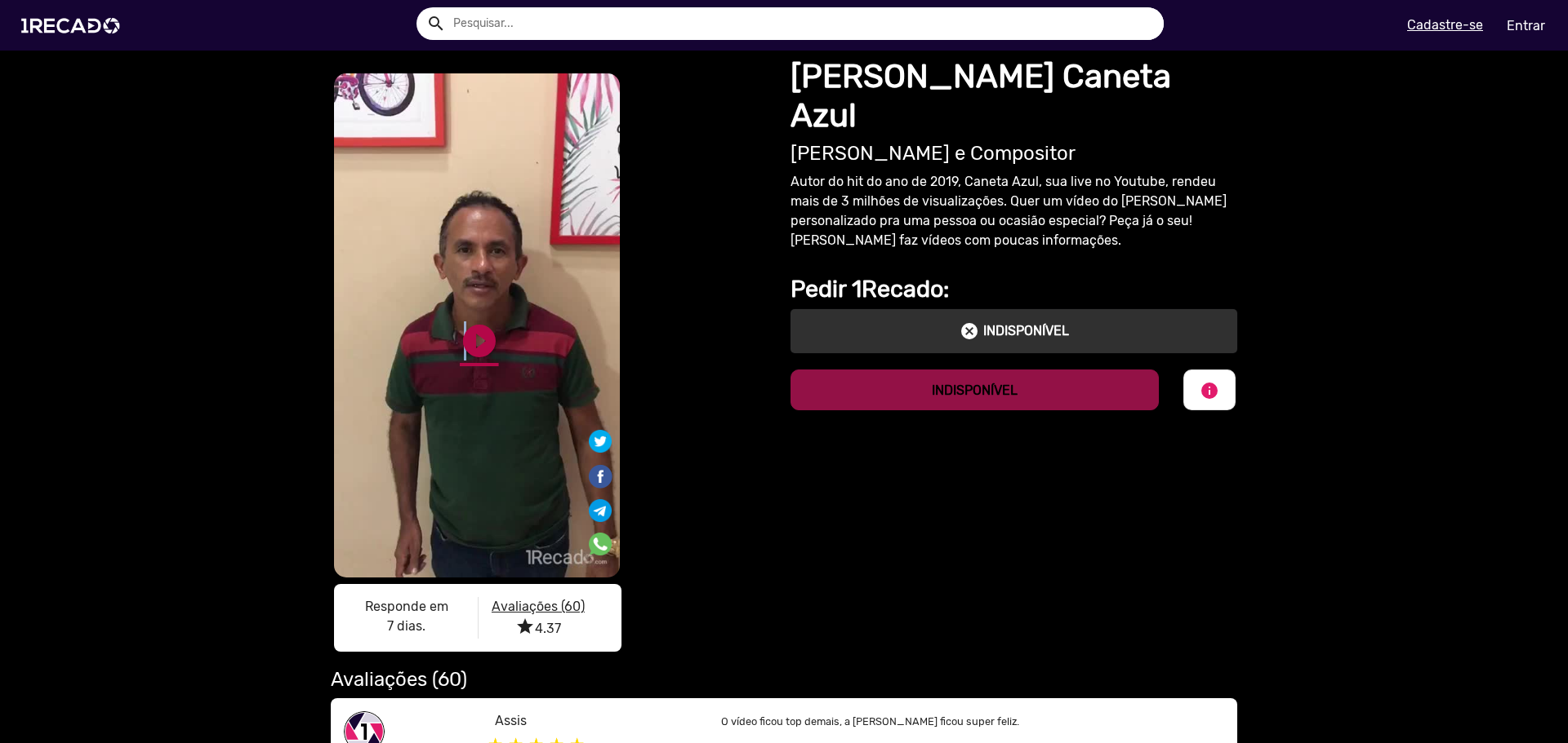
click at [460, 332] on link "play_circle_filled" at bounding box center [479, 341] width 40 height 40
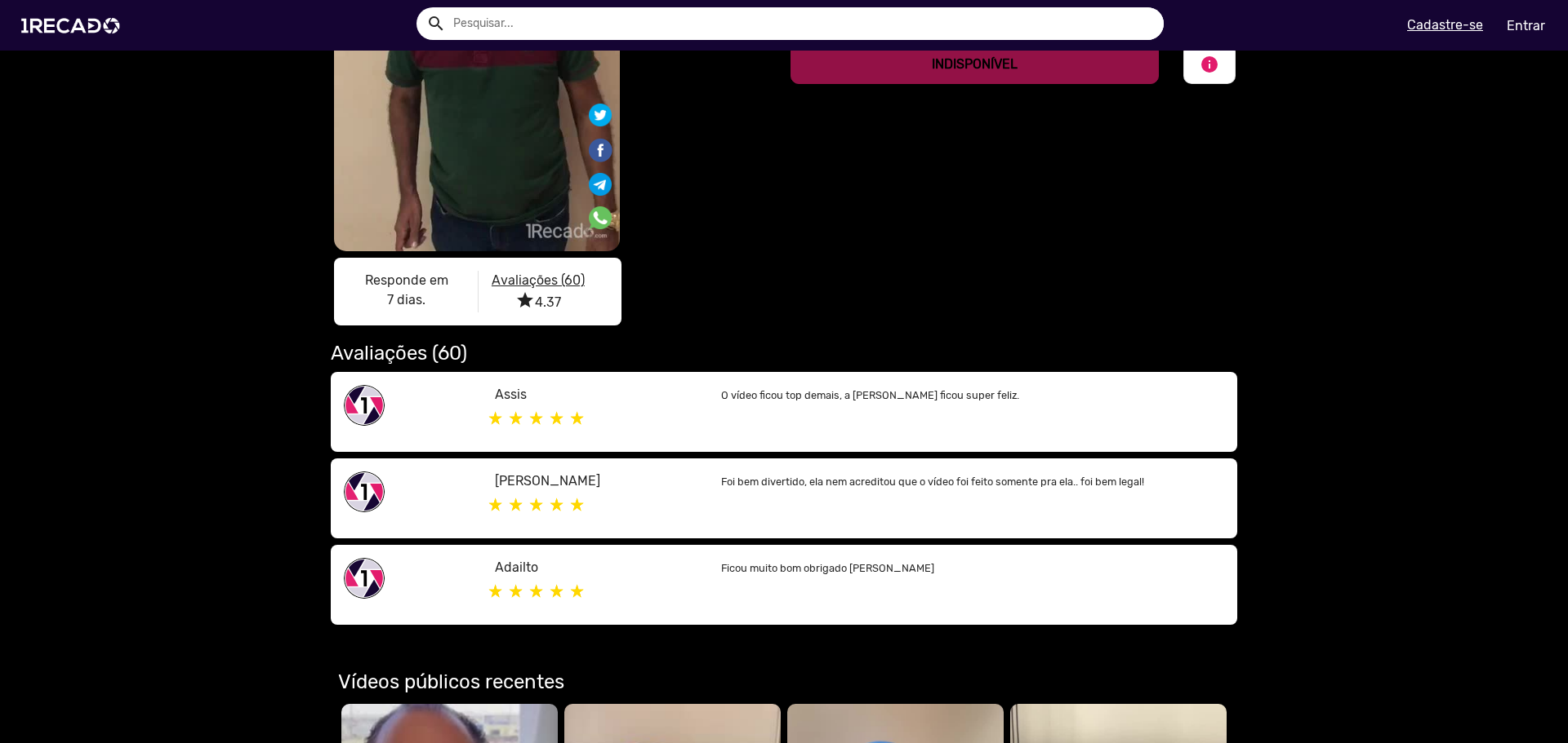
scroll to position [408, 0]
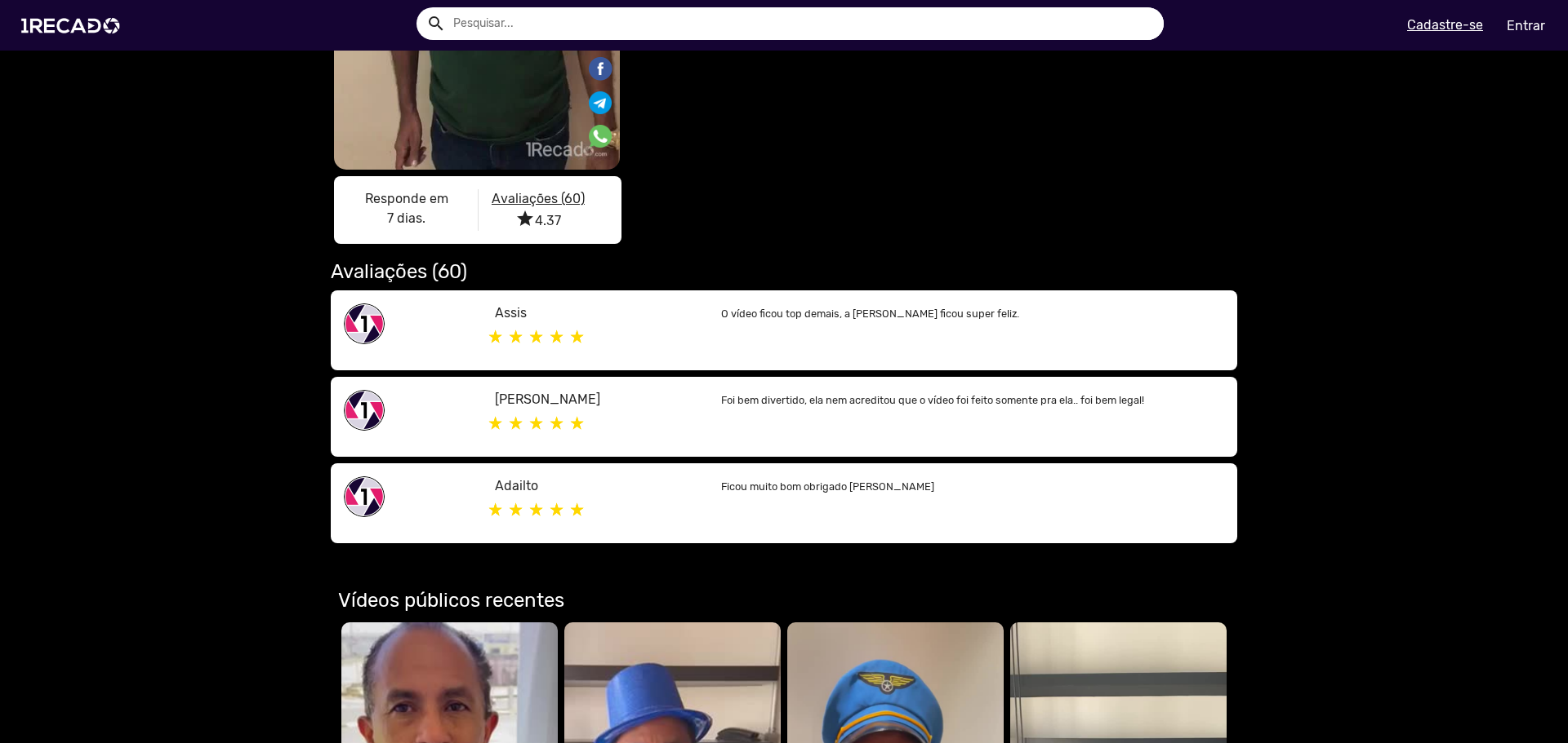
click at [567, 201] on u "Avaliações (60)" at bounding box center [538, 199] width 94 height 15
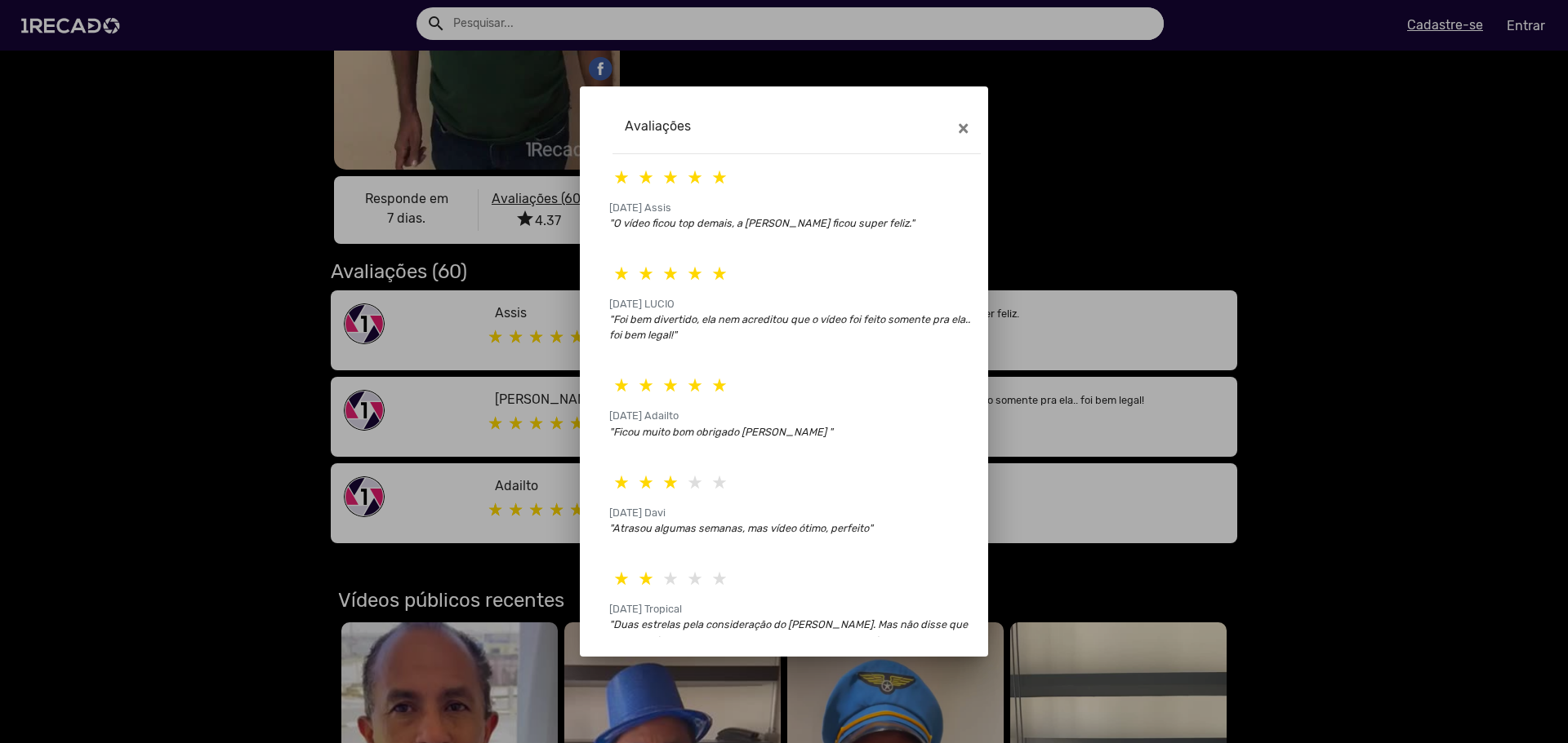
scroll to position [79, 0]
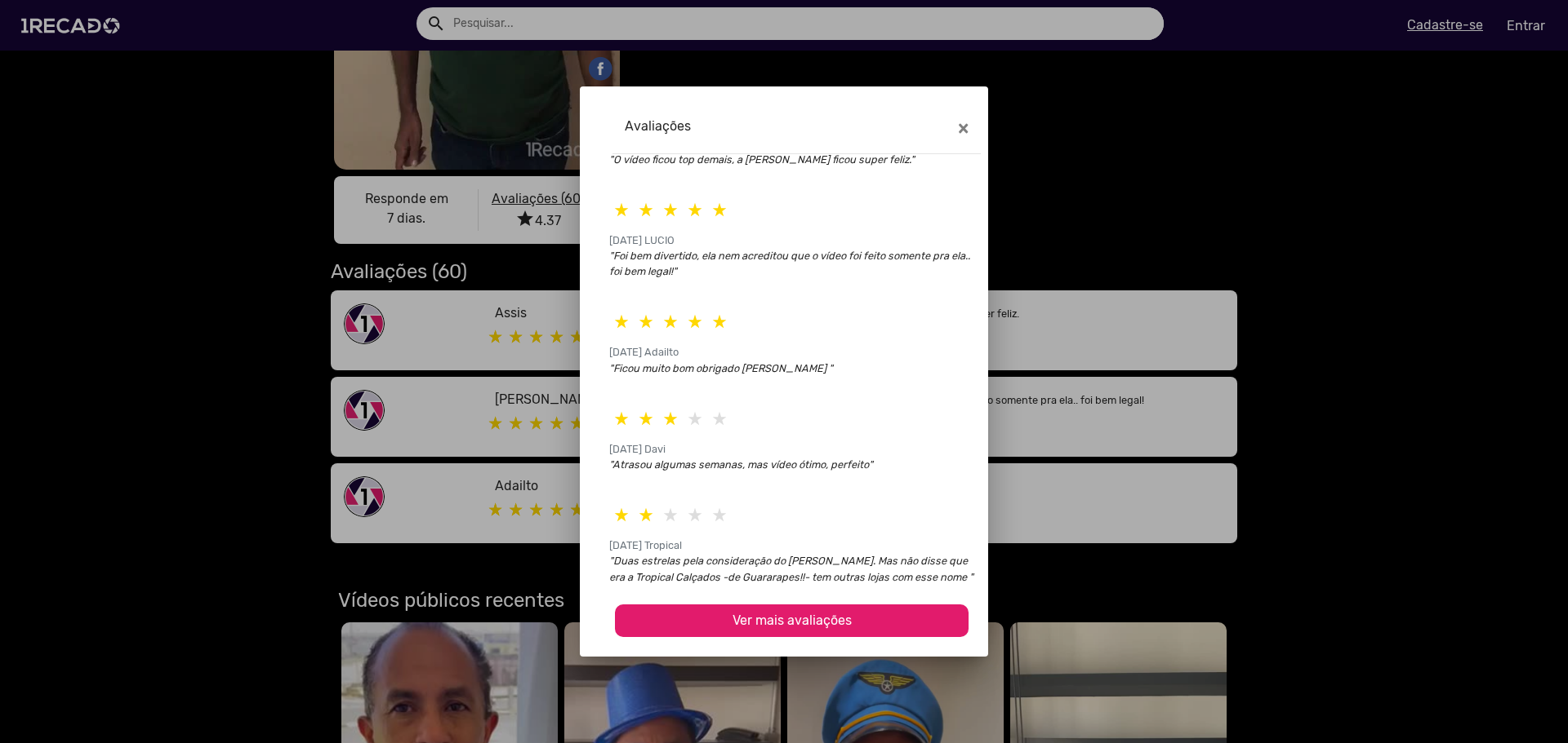
click at [770, 604] on button "Ver mais avaliações" at bounding box center [792, 621] width 354 height 33
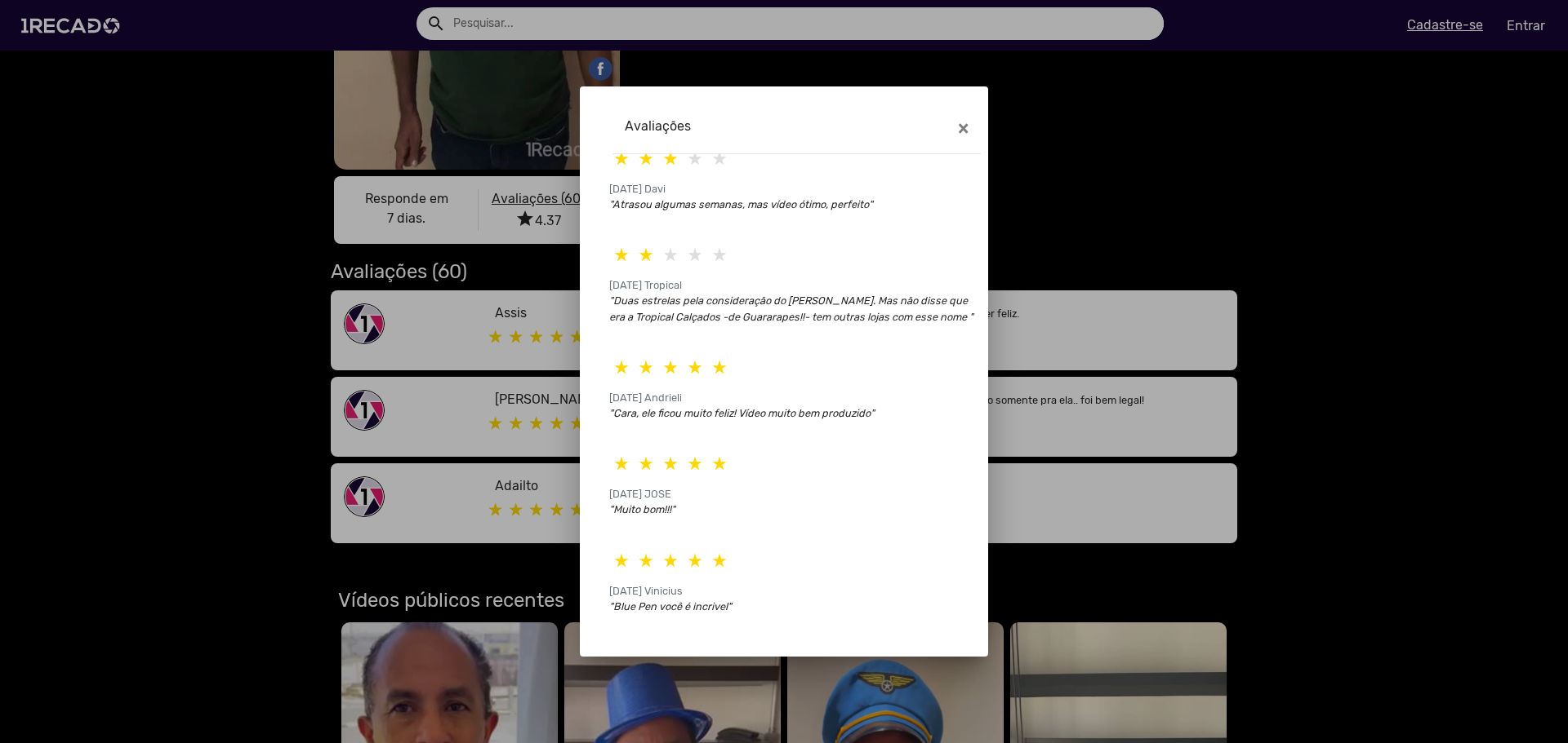
scroll to position [406, 0]
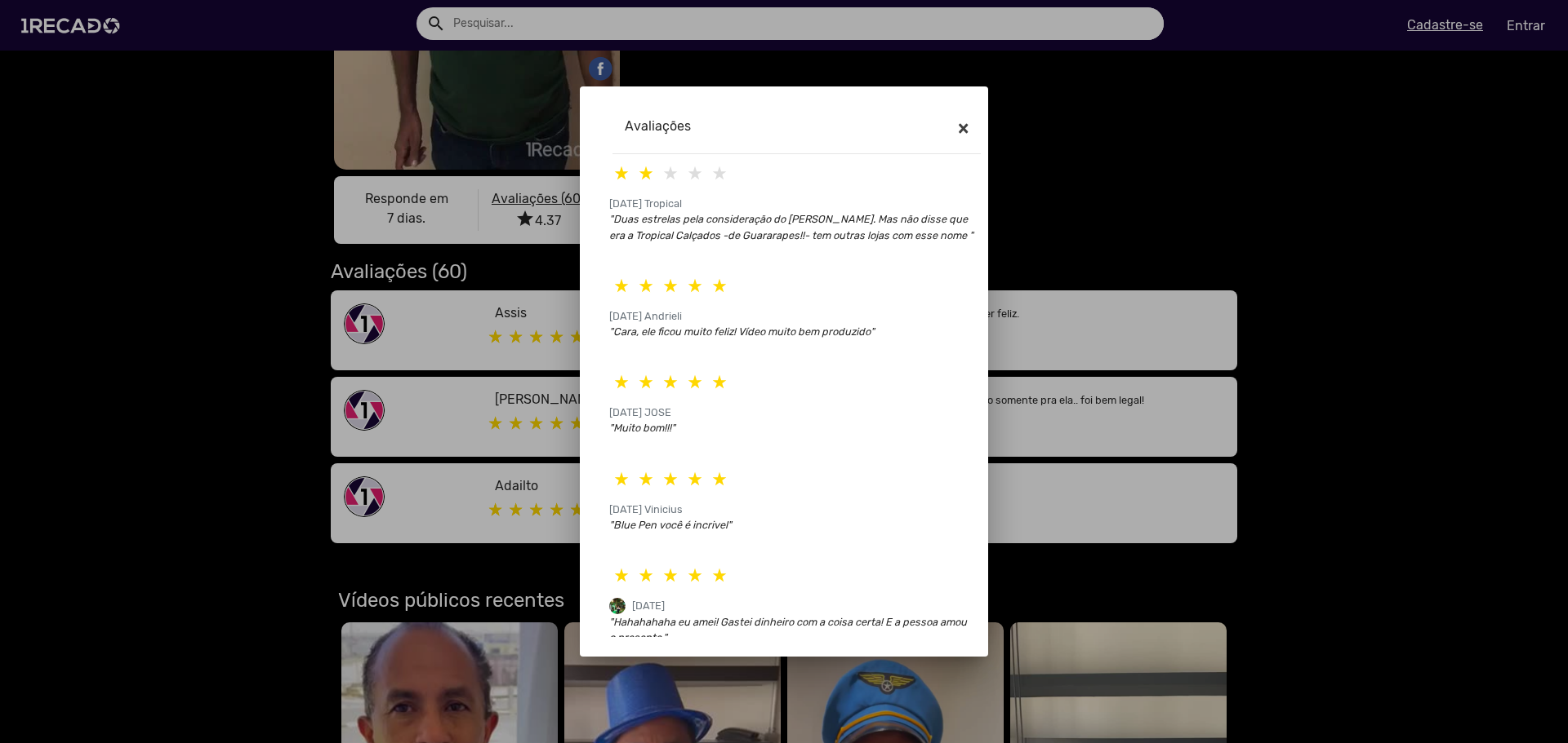
click at [961, 119] on span "×" at bounding box center [962, 128] width 11 height 23
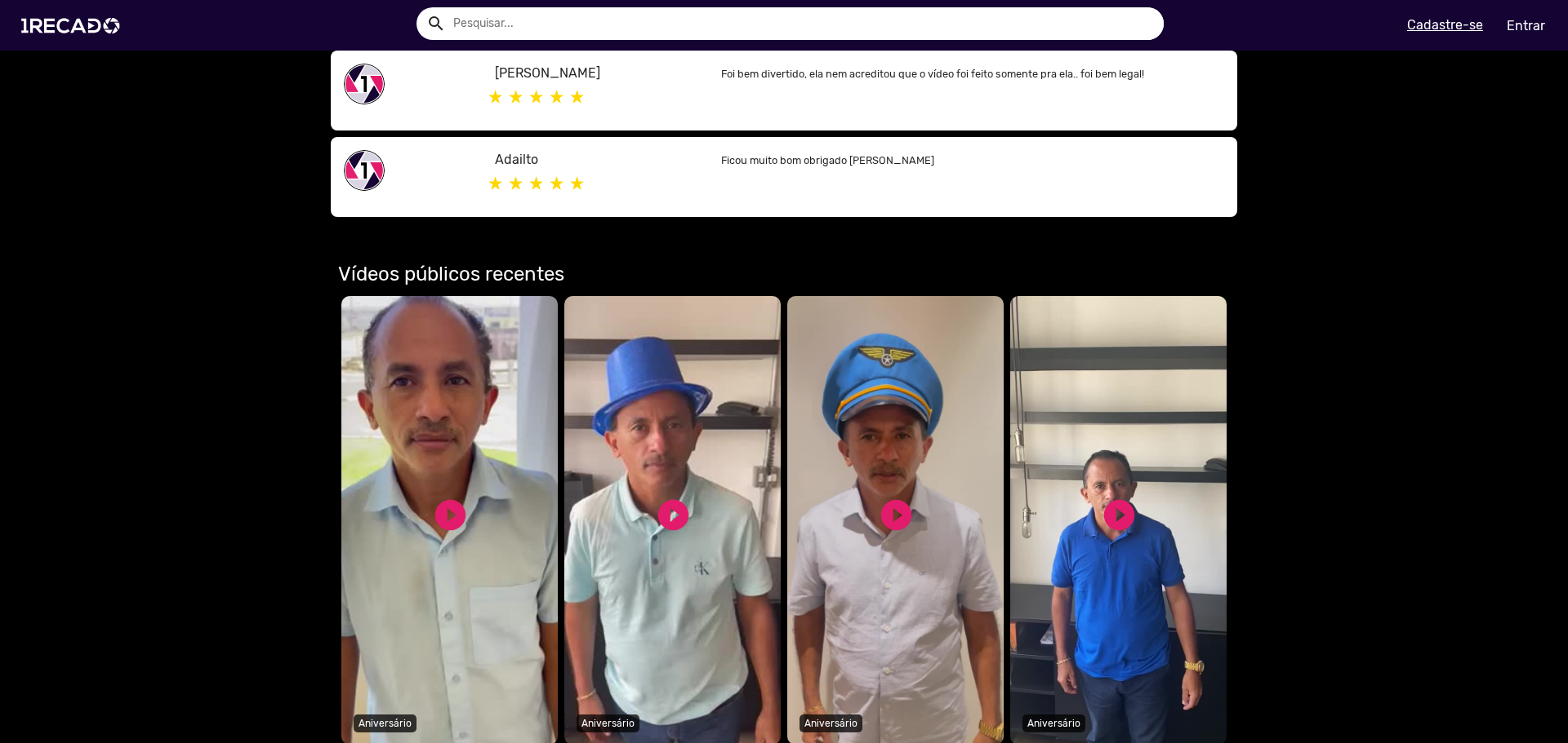
scroll to position [979, 0]
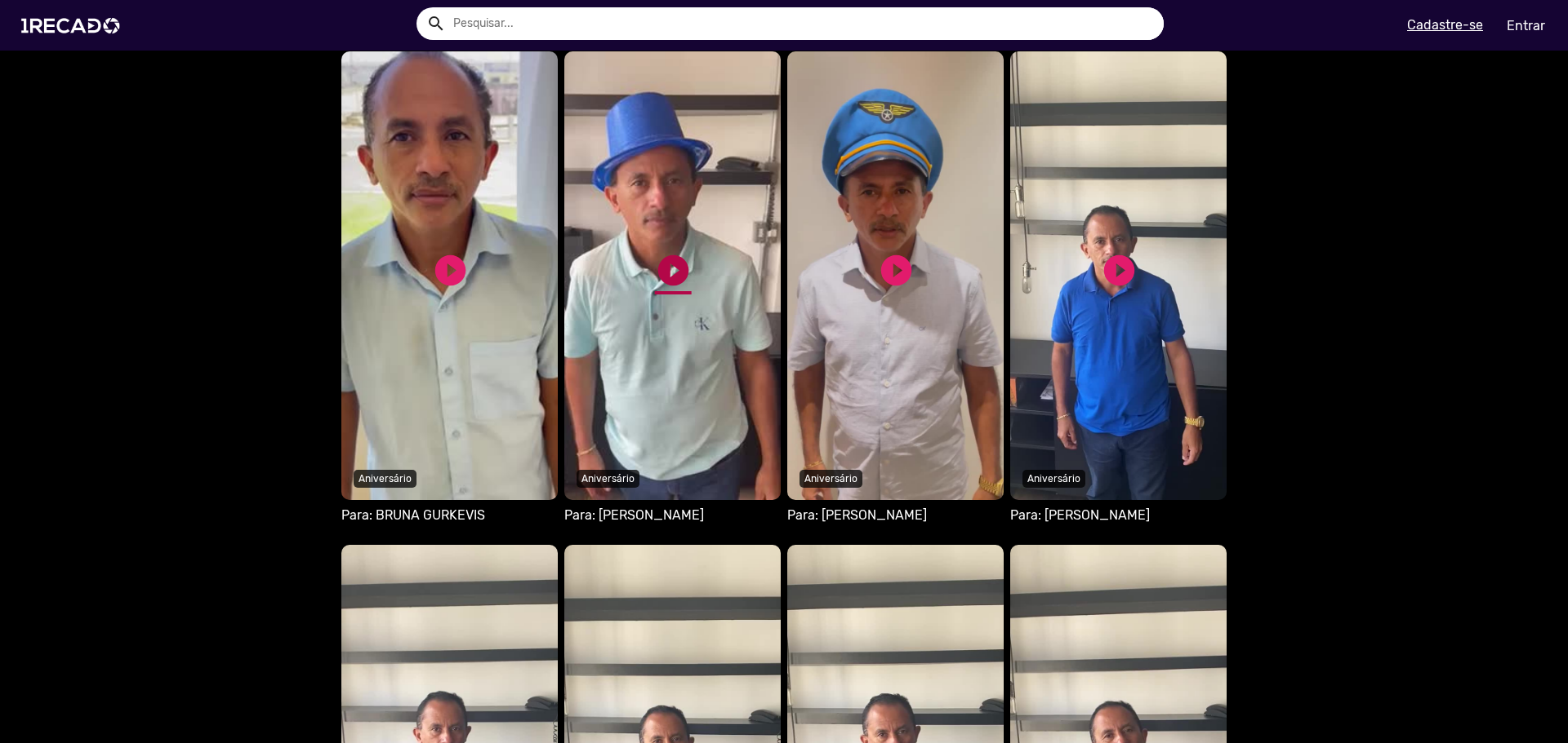
click at [664, 270] on link "play_circle_filled" at bounding box center [673, 271] width 37 height 37
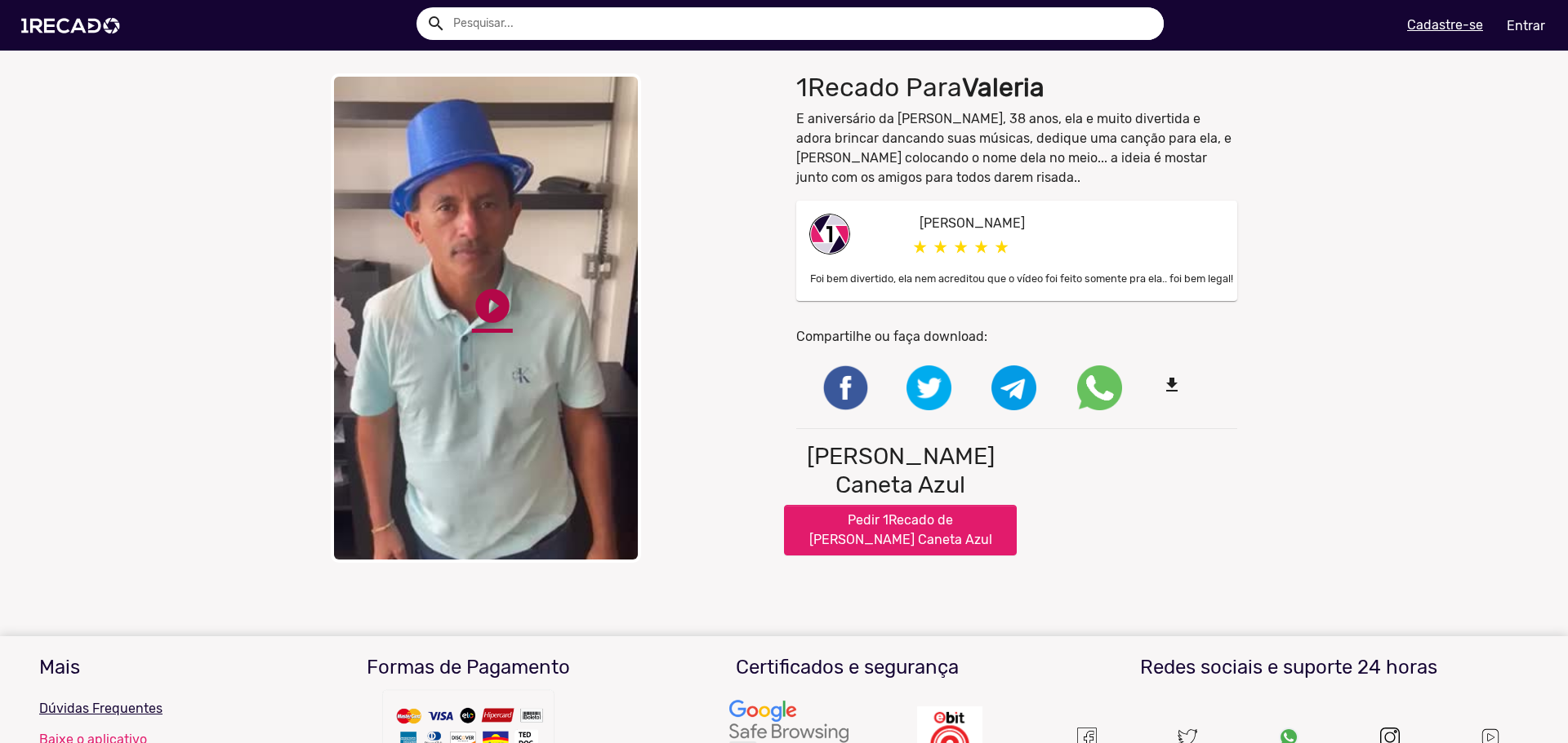
click at [498, 306] on link "play_circle_filled" at bounding box center [492, 305] width 41 height 40
